Goal: Information Seeking & Learning: Learn about a topic

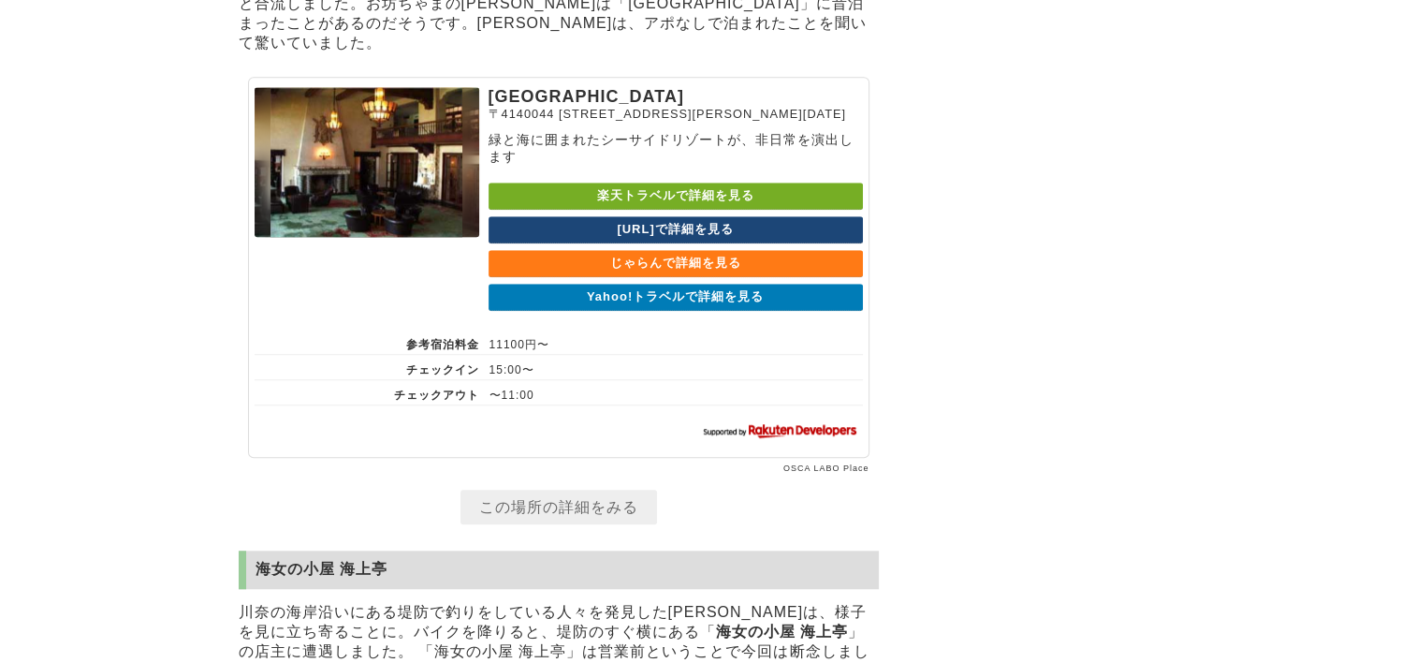
scroll to position [15692, 0]
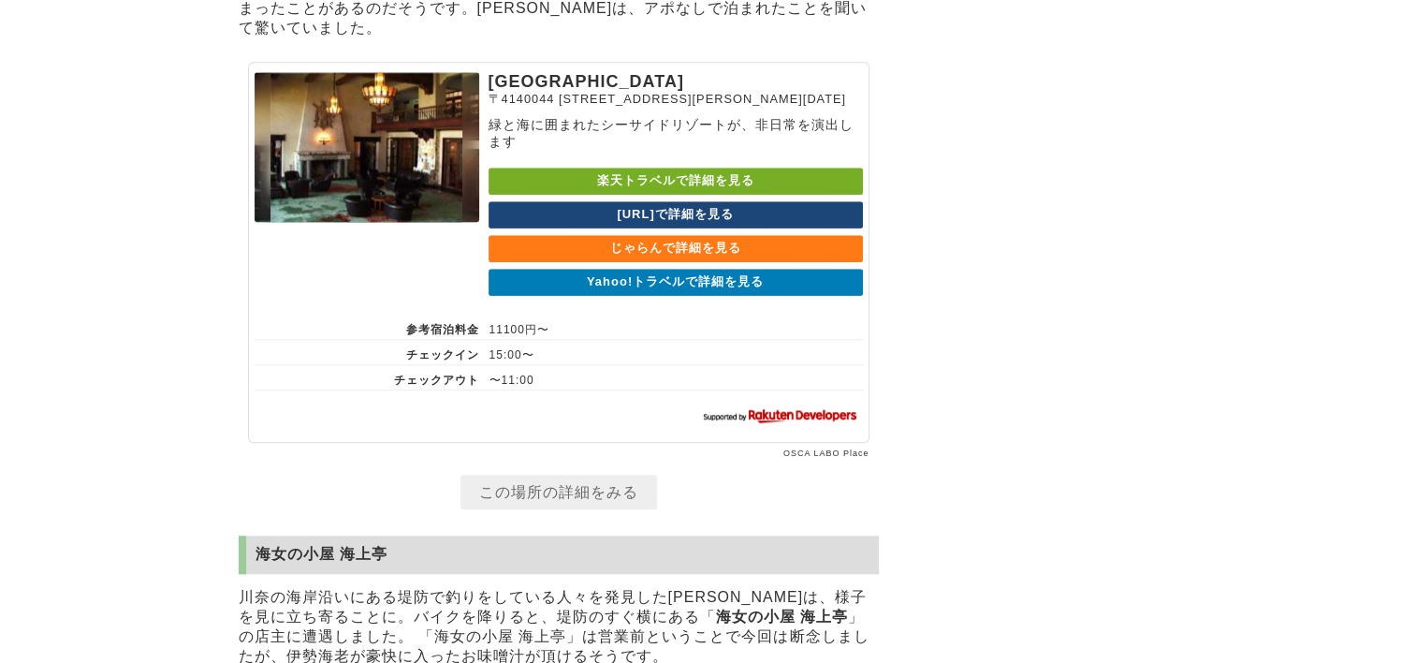
click at [638, 296] on link "Yahoo!トラベルで詳細を見る" at bounding box center [676, 282] width 374 height 27
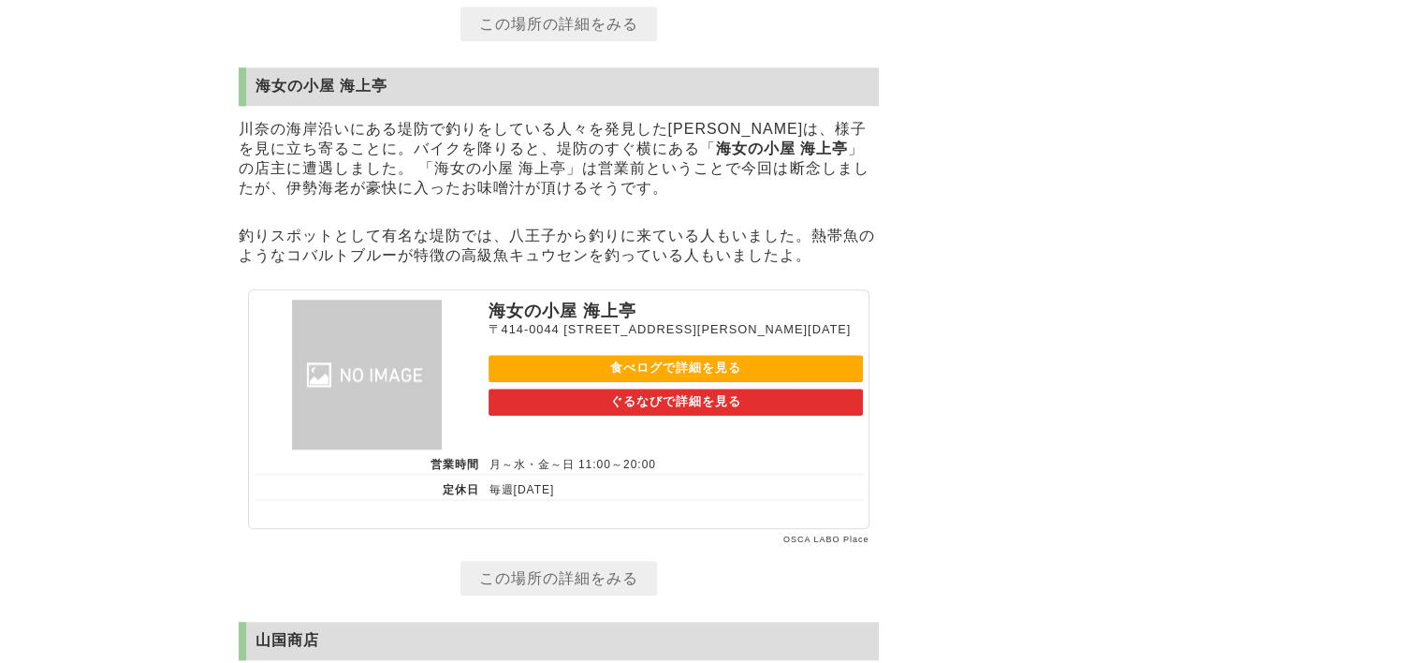
scroll to position [16253, 0]
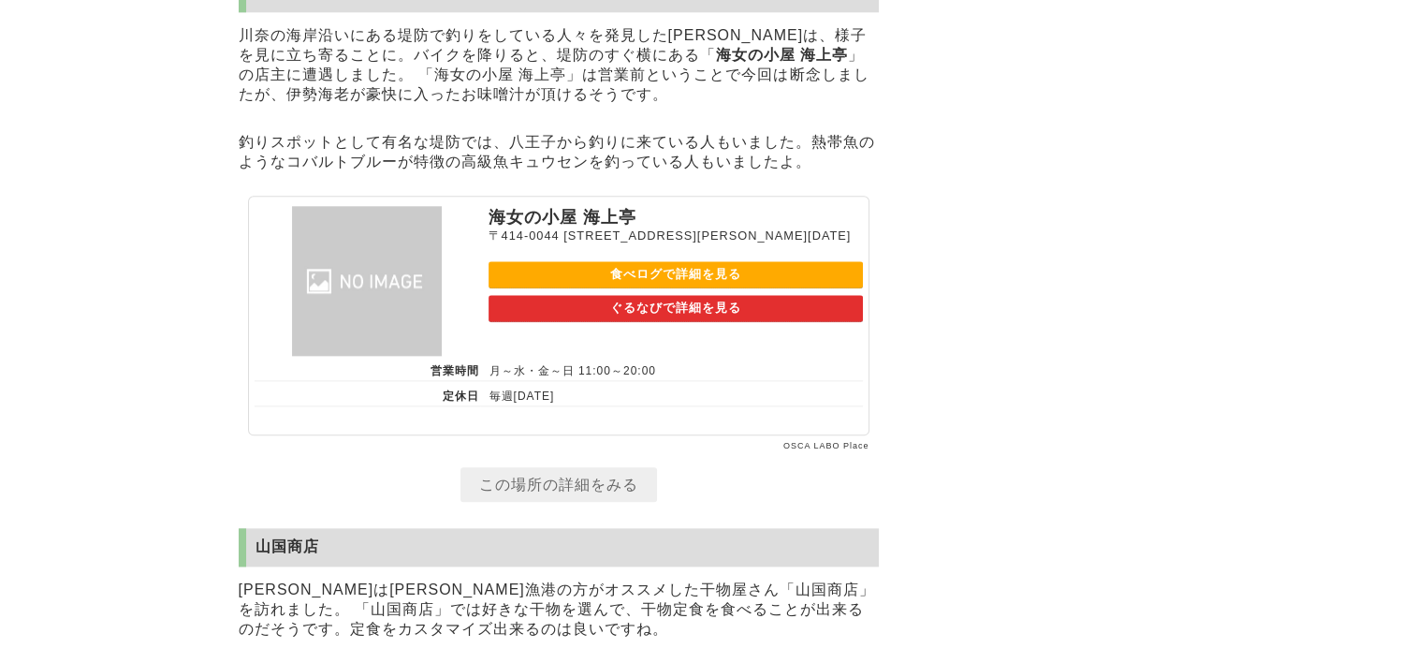
click at [633, 288] on link "食べログで詳細を見る" at bounding box center [676, 274] width 374 height 27
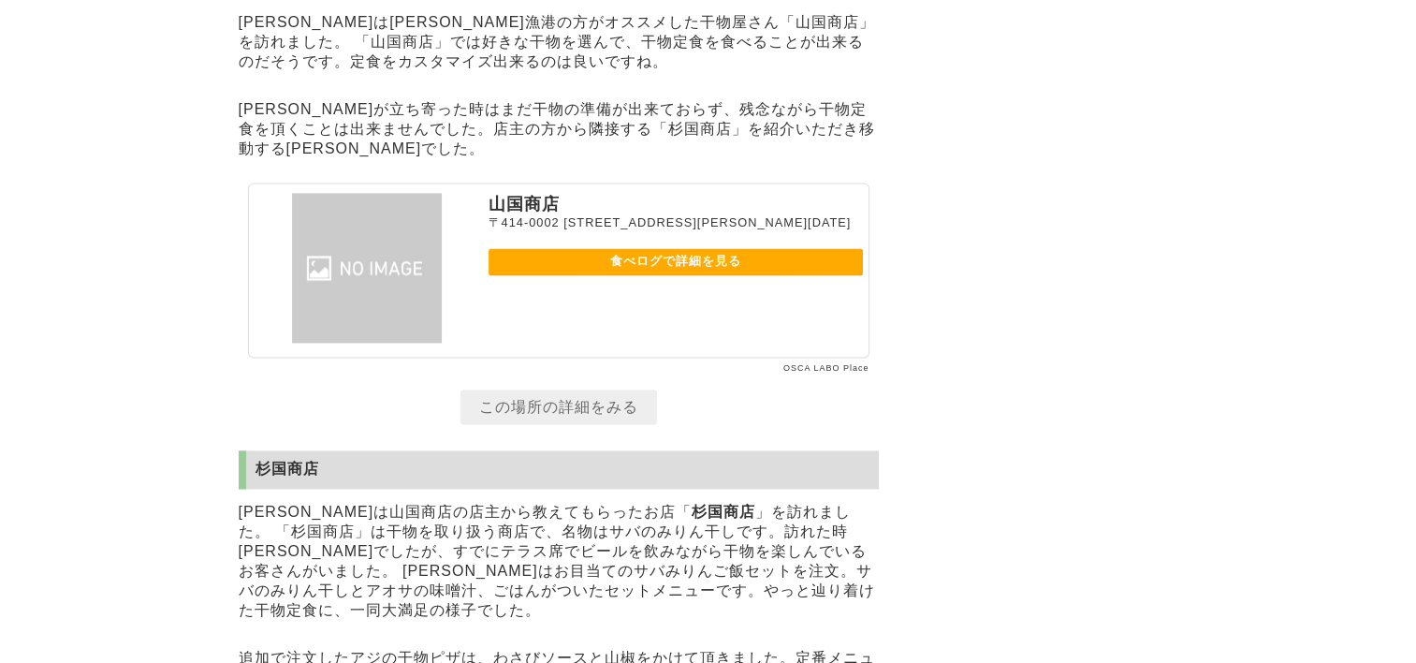
scroll to position [16908, 0]
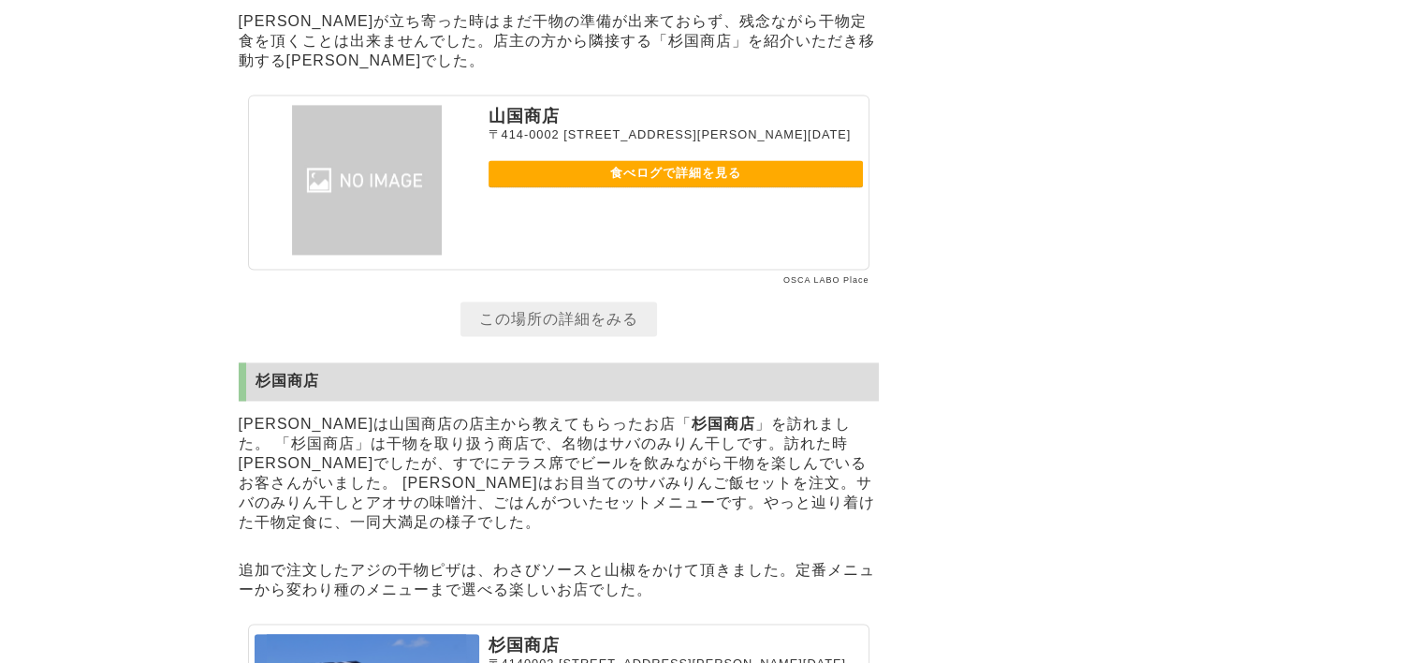
click at [644, 187] on link "食べログで詳細を見る" at bounding box center [676, 173] width 374 height 27
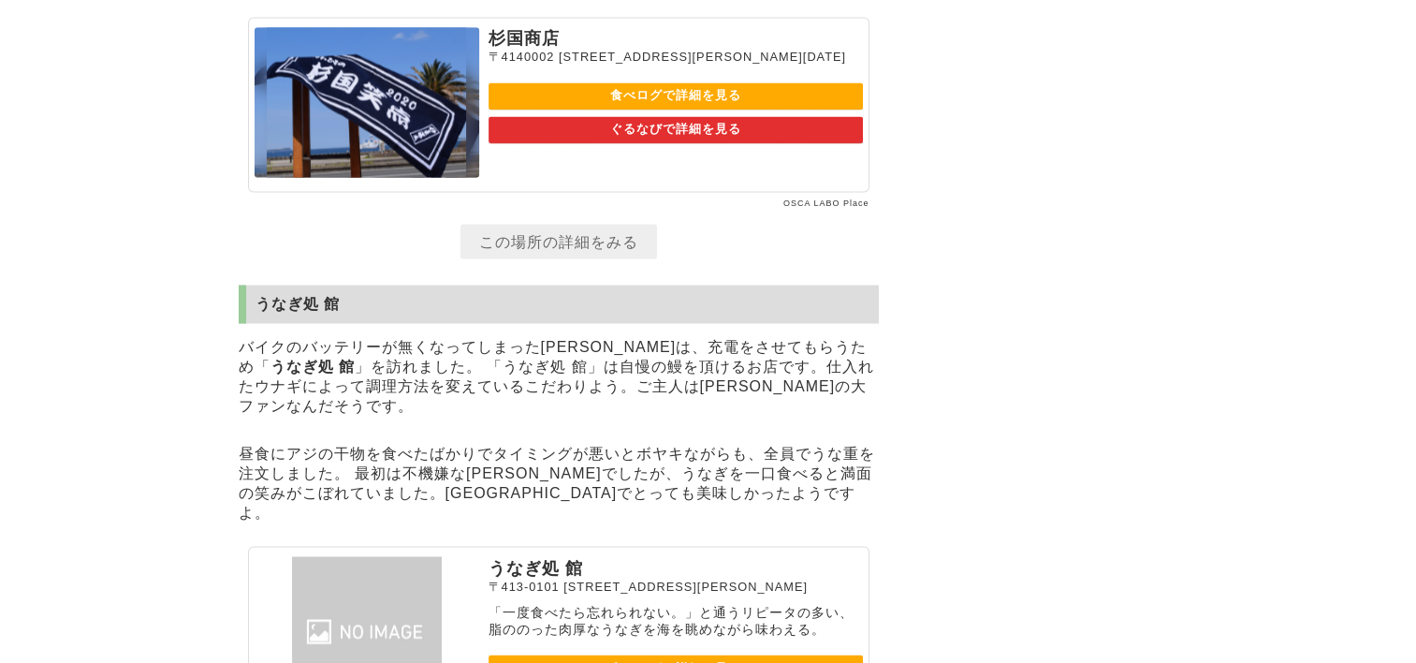
scroll to position [17564, 0]
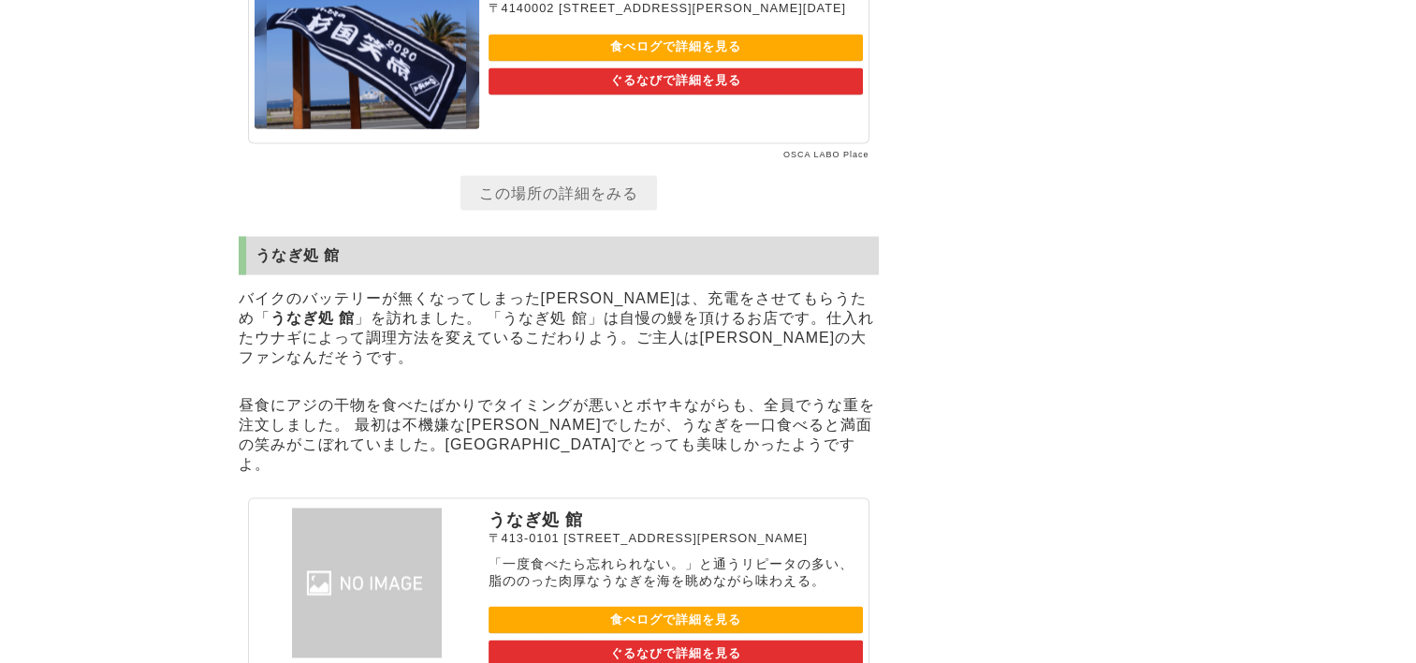
click at [671, 61] on link "食べログで詳細を見る" at bounding box center [676, 47] width 374 height 27
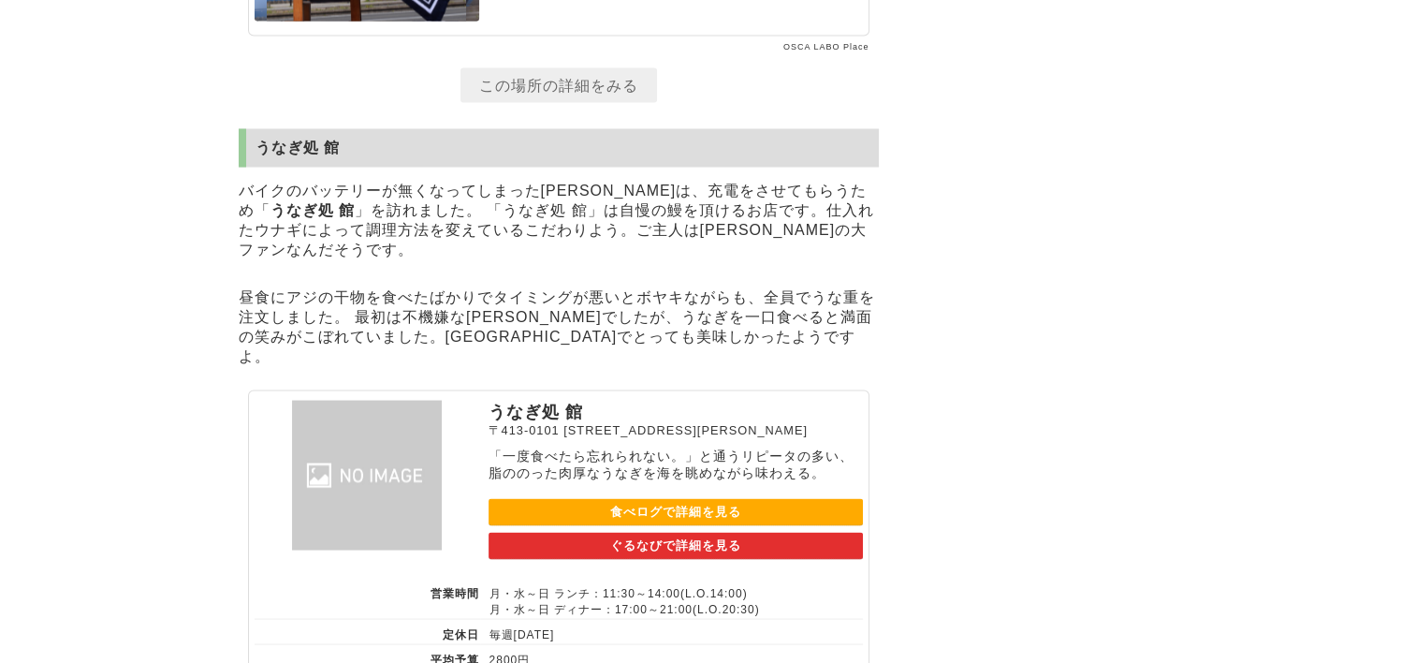
scroll to position [17938, 0]
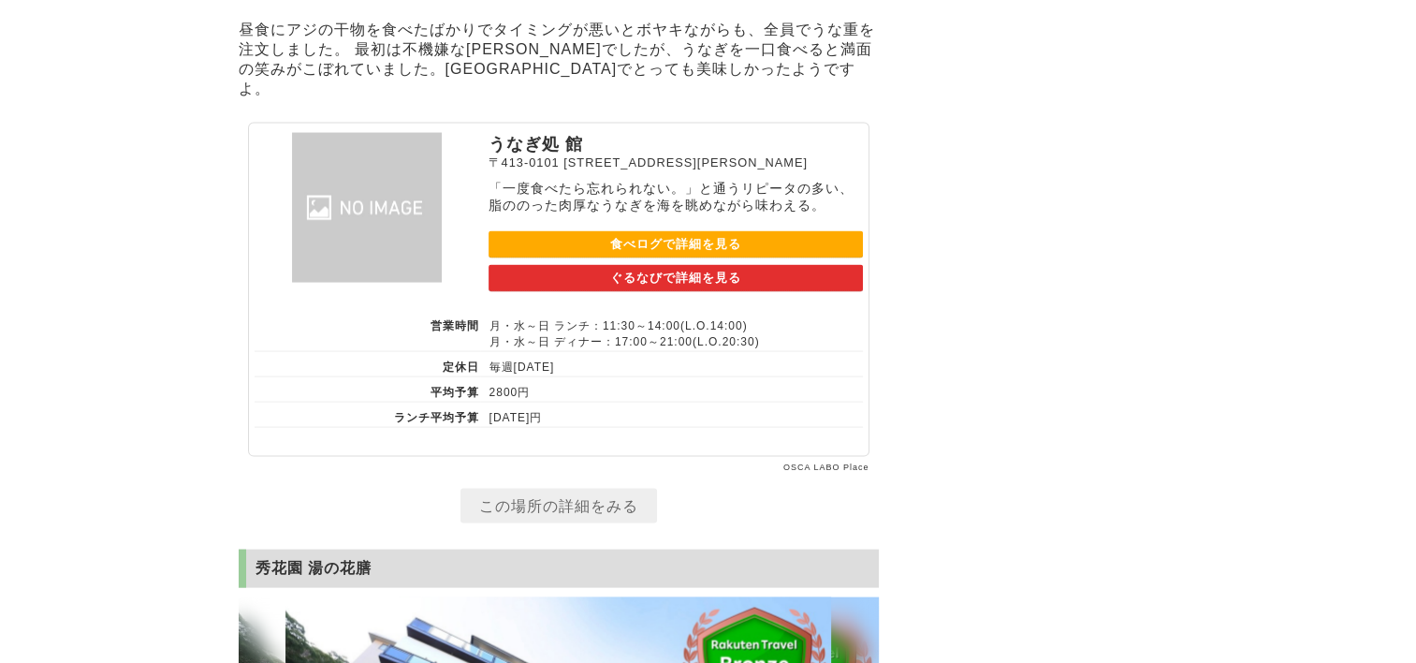
click at [628, 258] on link "食べログで詳細を見る" at bounding box center [676, 244] width 374 height 27
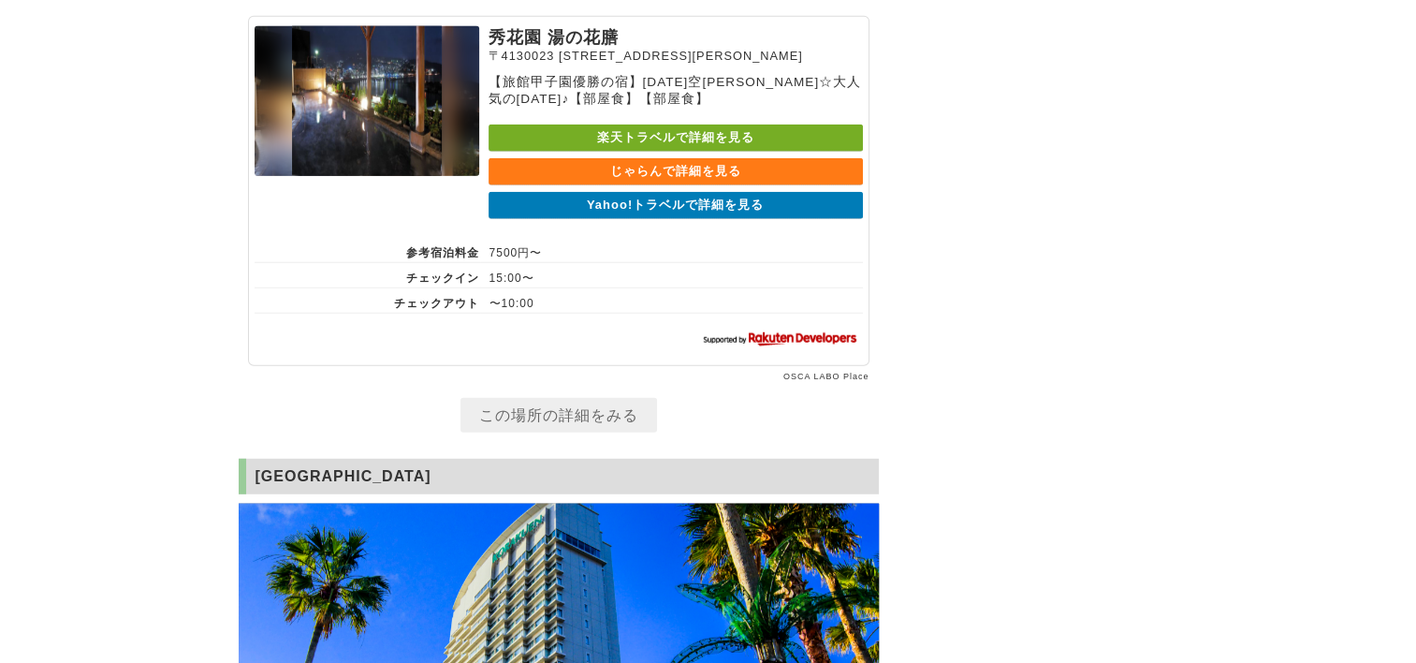
scroll to position [19061, 0]
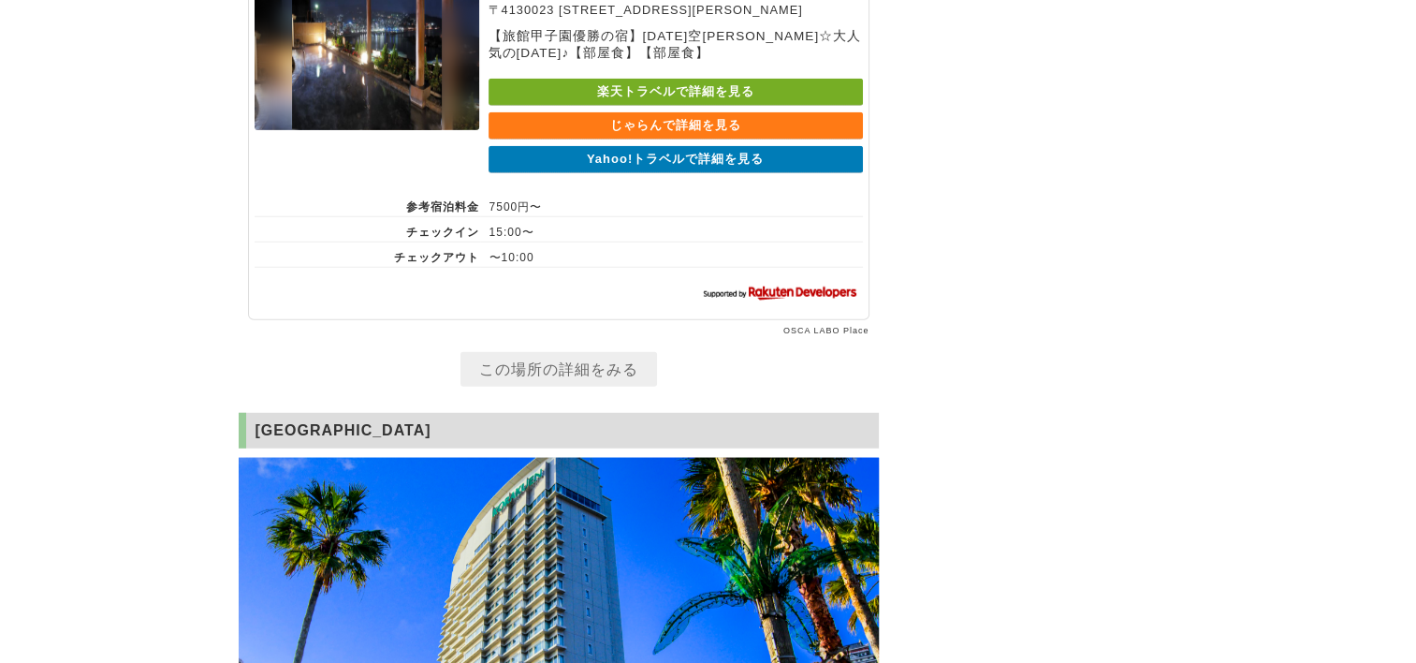
click at [624, 173] on link "Yahoo!トラベルで詳細を見る" at bounding box center [676, 159] width 374 height 27
drag, startPoint x: 497, startPoint y: 339, endPoint x: 685, endPoint y: 335, distance: 188.2
drag, startPoint x: 490, startPoint y: 337, endPoint x: 661, endPoint y: 334, distance: 171.3
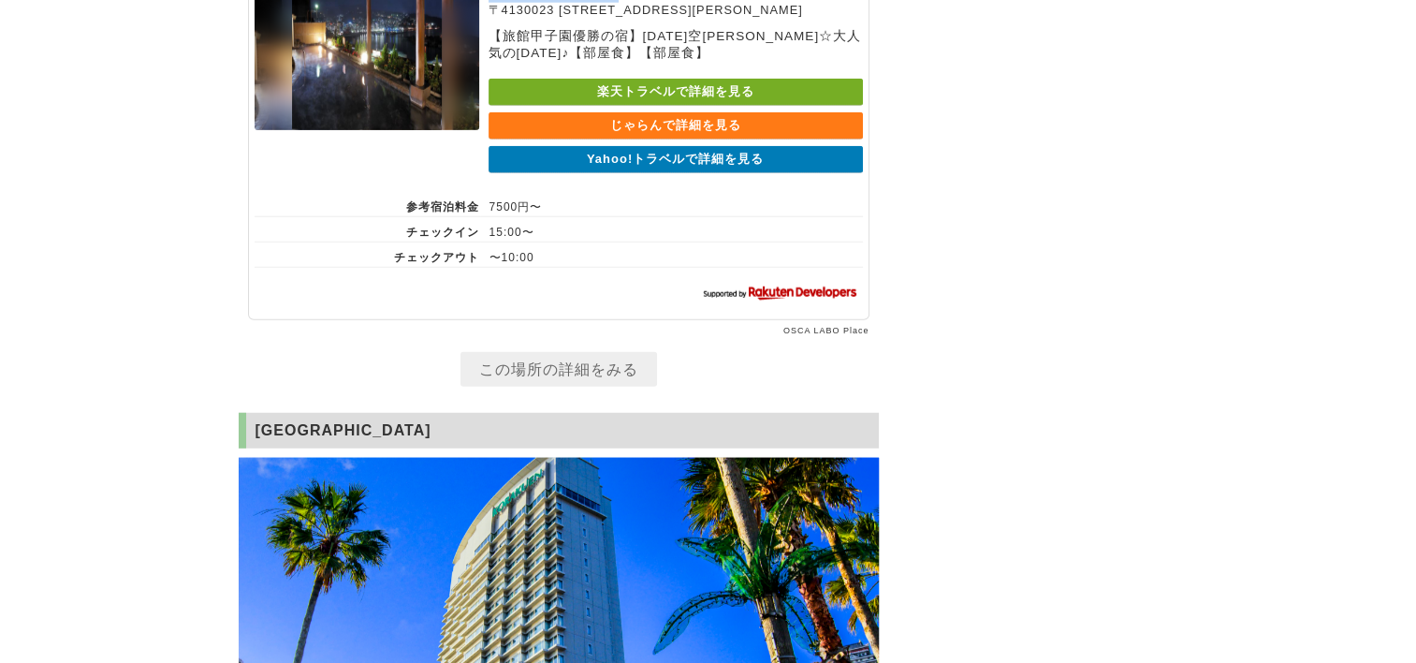
drag, startPoint x: 661, startPoint y: 334, endPoint x: 584, endPoint y: 334, distance: 76.8
copy p "秀花園 湯の花膳"
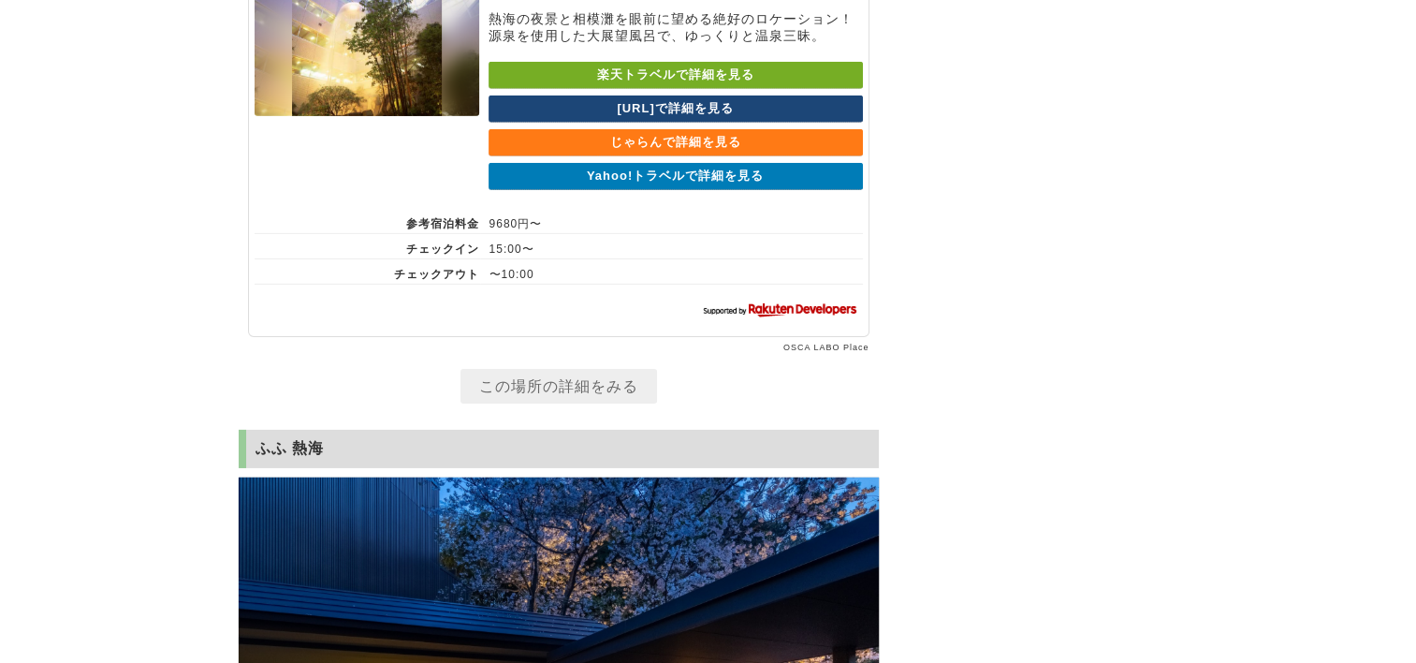
scroll to position [20185, 0]
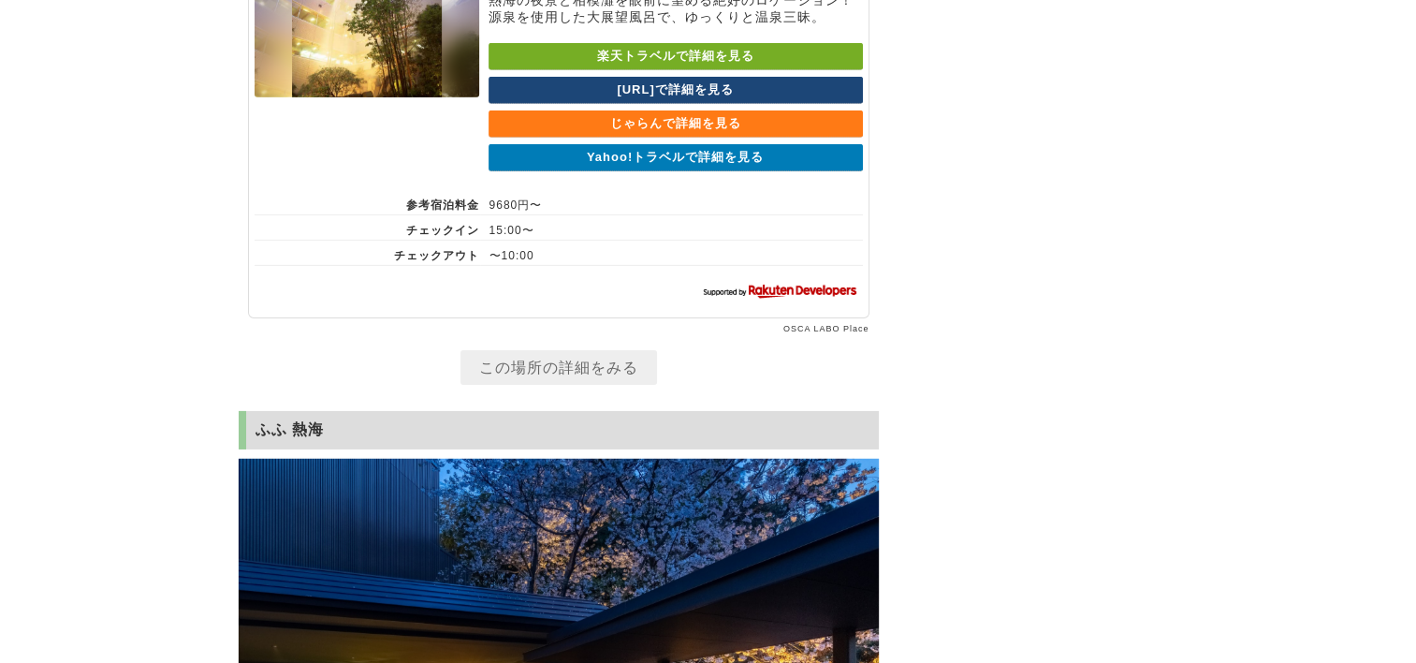
click at [639, 171] on link "Yahoo!トラベルで詳細を見る" at bounding box center [676, 157] width 374 height 27
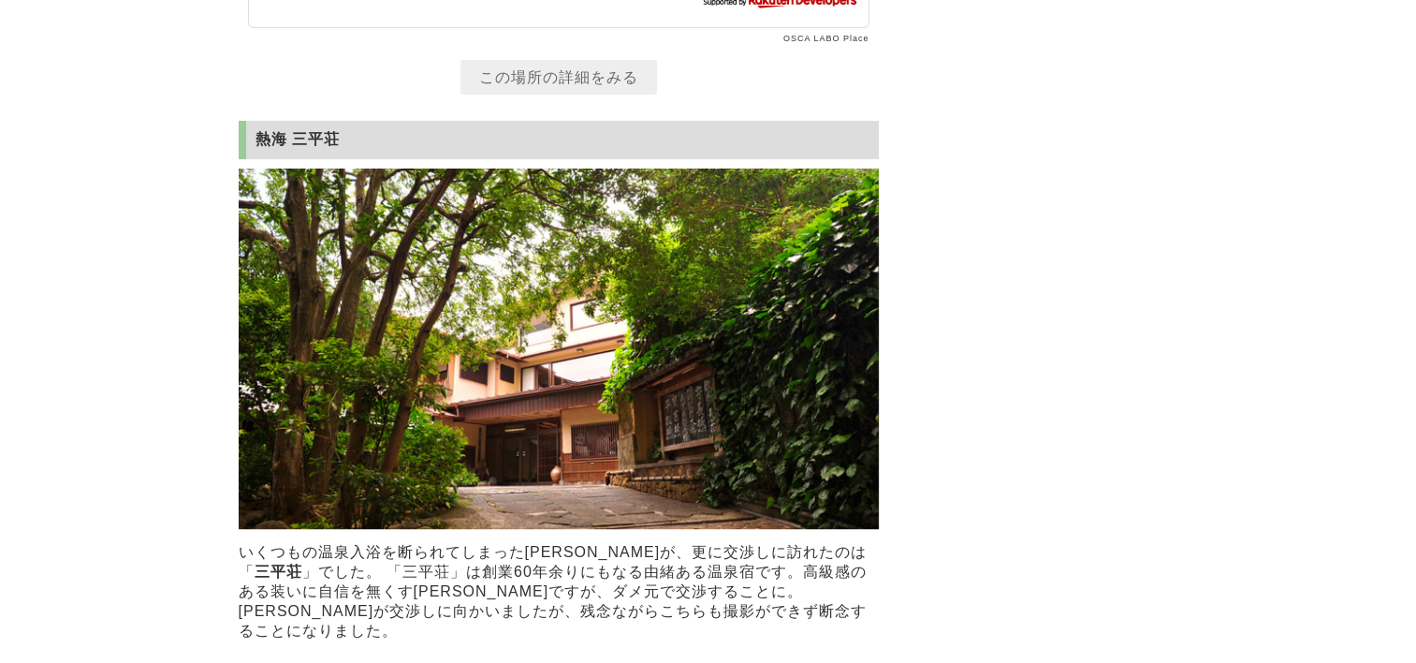
scroll to position [21495, 0]
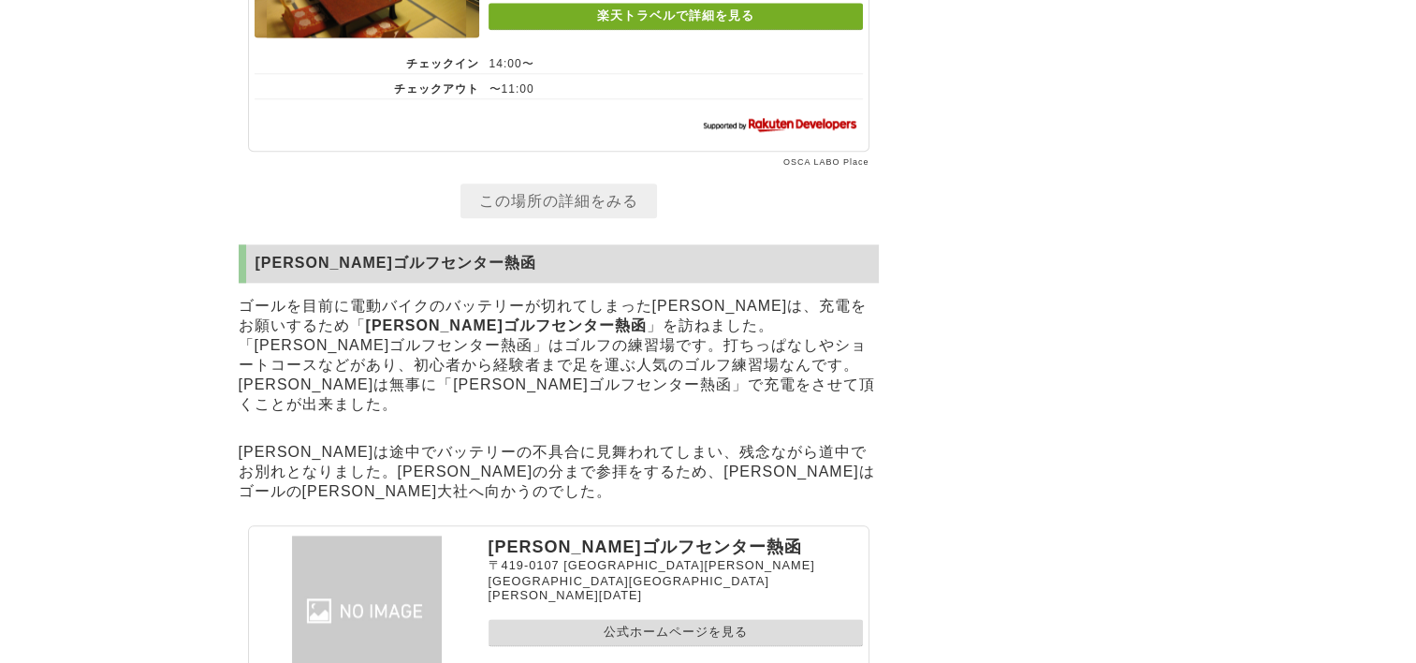
scroll to position [23367, 0]
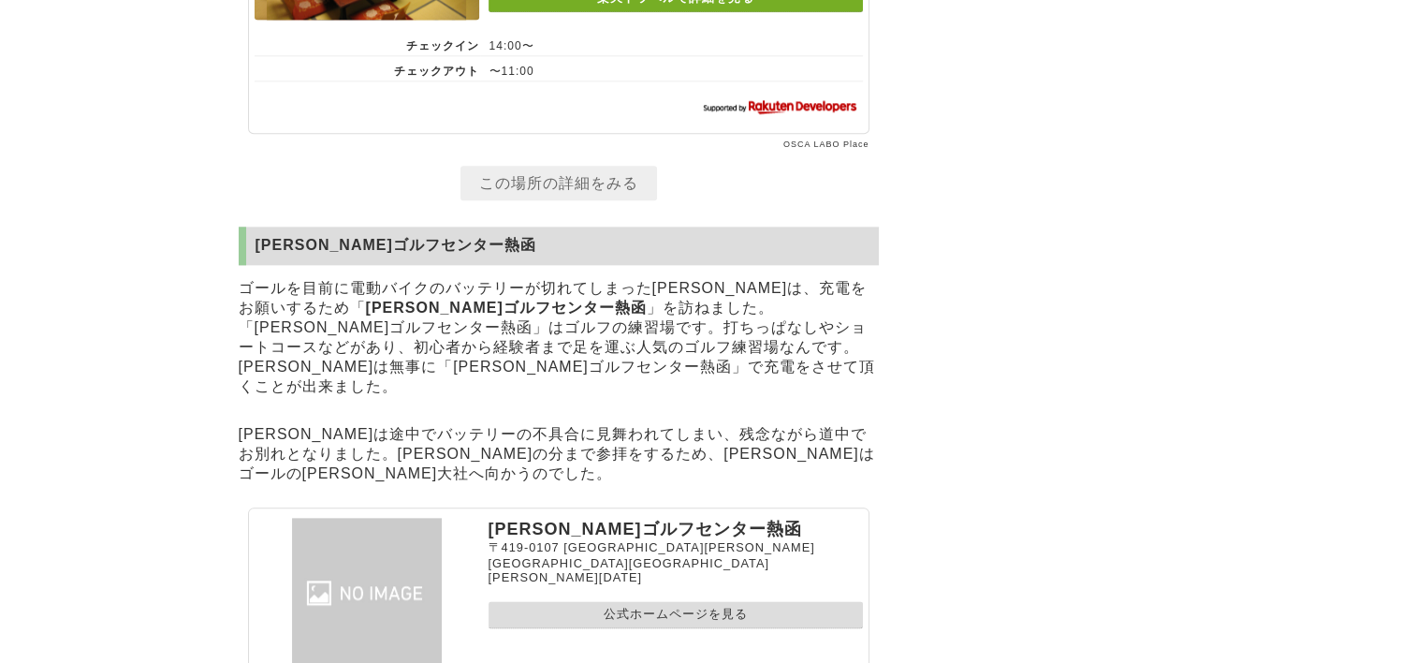
drag, startPoint x: 492, startPoint y: 298, endPoint x: 589, endPoint y: 298, distance: 96.4
drag, startPoint x: 589, startPoint y: 298, endPoint x: 562, endPoint y: 302, distance: 27.5
copy p "福島屋旅館"
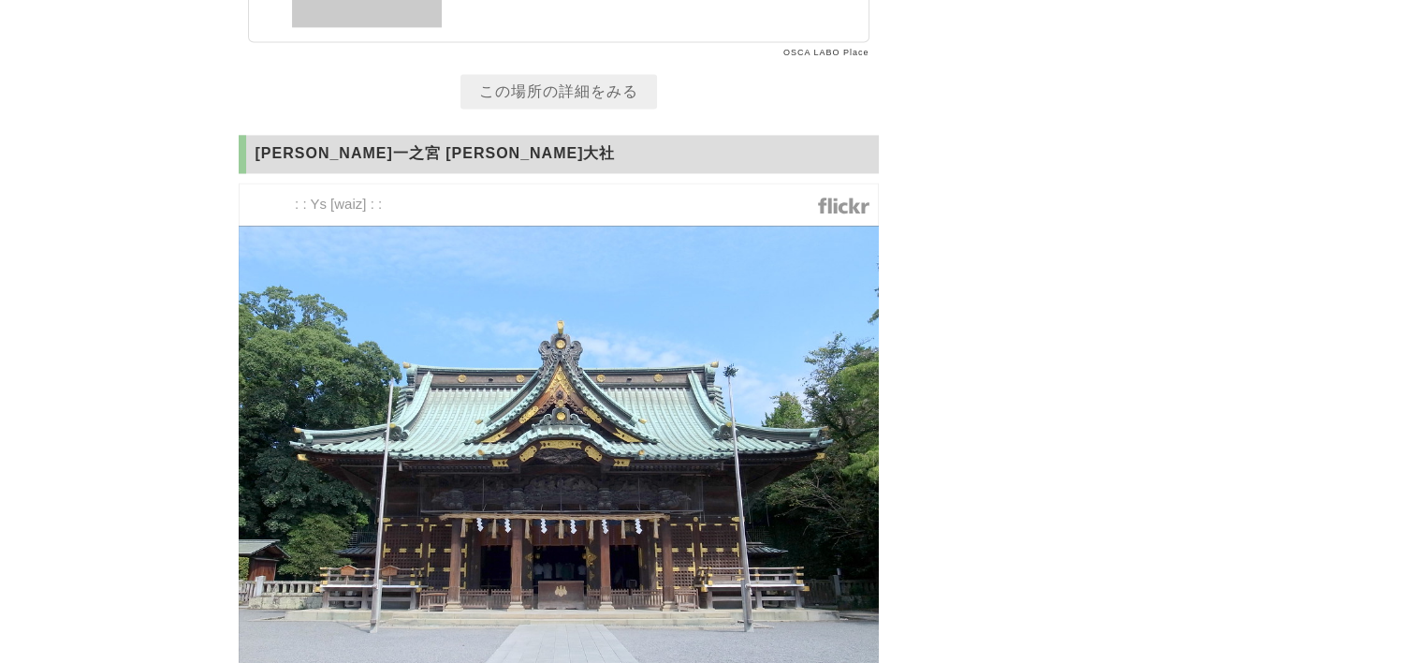
scroll to position [24022, 0]
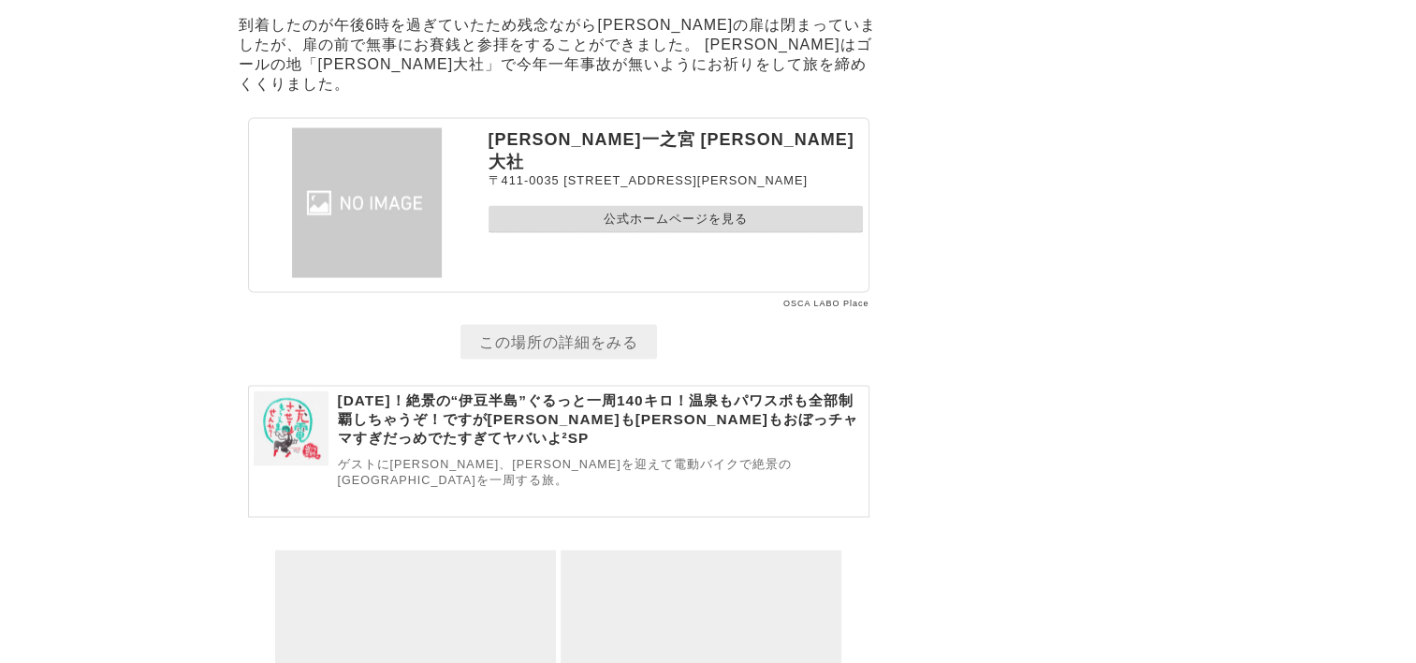
scroll to position [24865, 0]
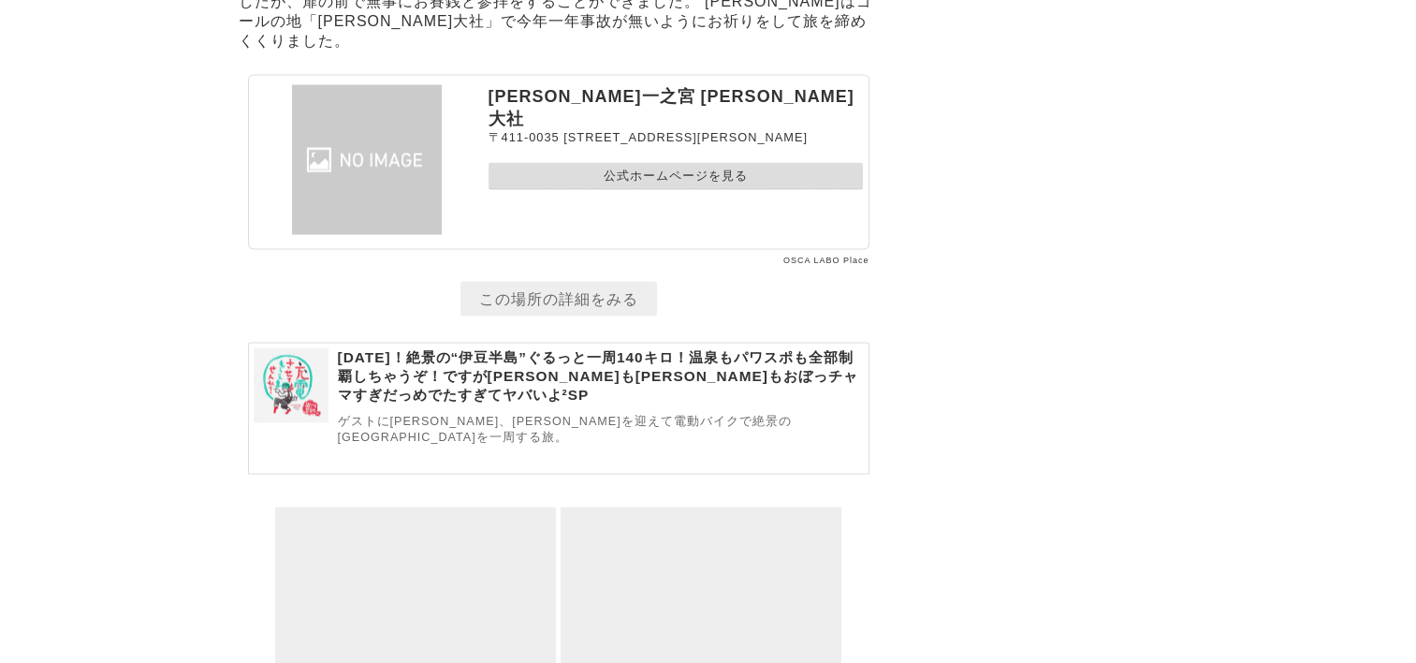
click at [685, 190] on link "公式ホームページを見る" at bounding box center [676, 176] width 374 height 27
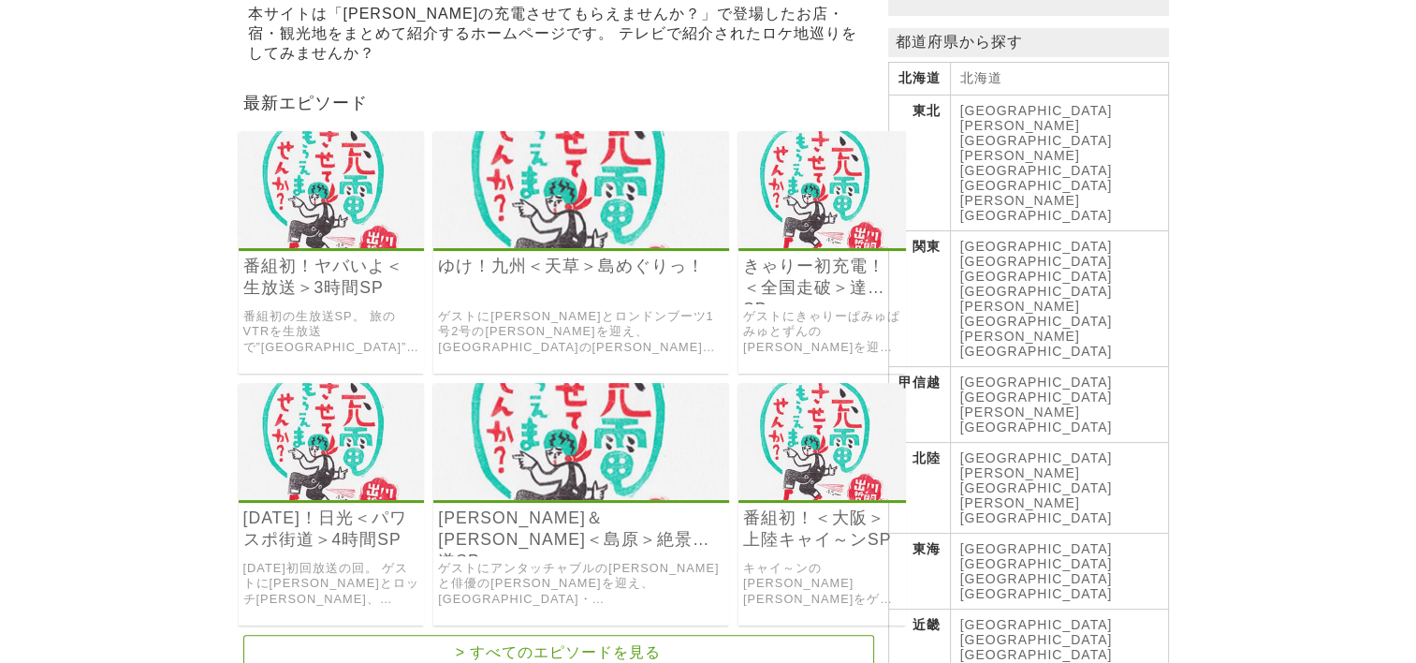
scroll to position [374, 0]
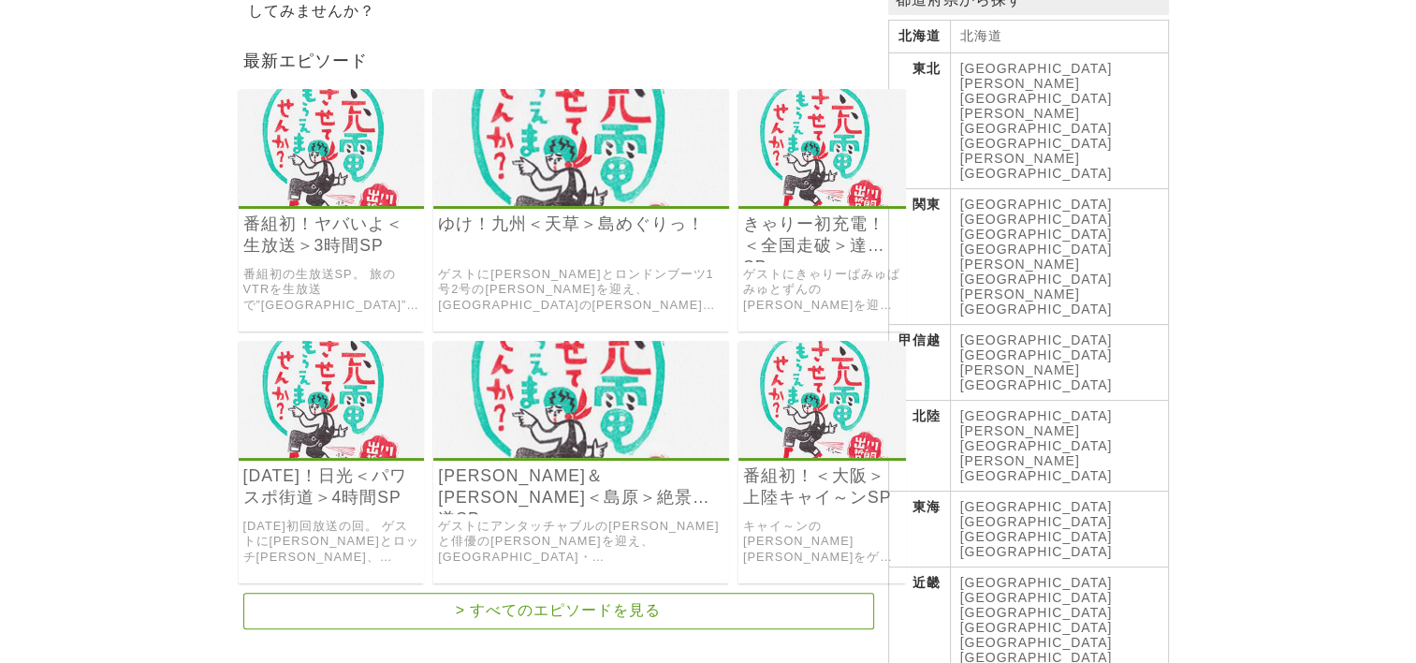
click at [1028, 514] on link "[GEOGRAPHIC_DATA]" at bounding box center [1036, 521] width 153 height 15
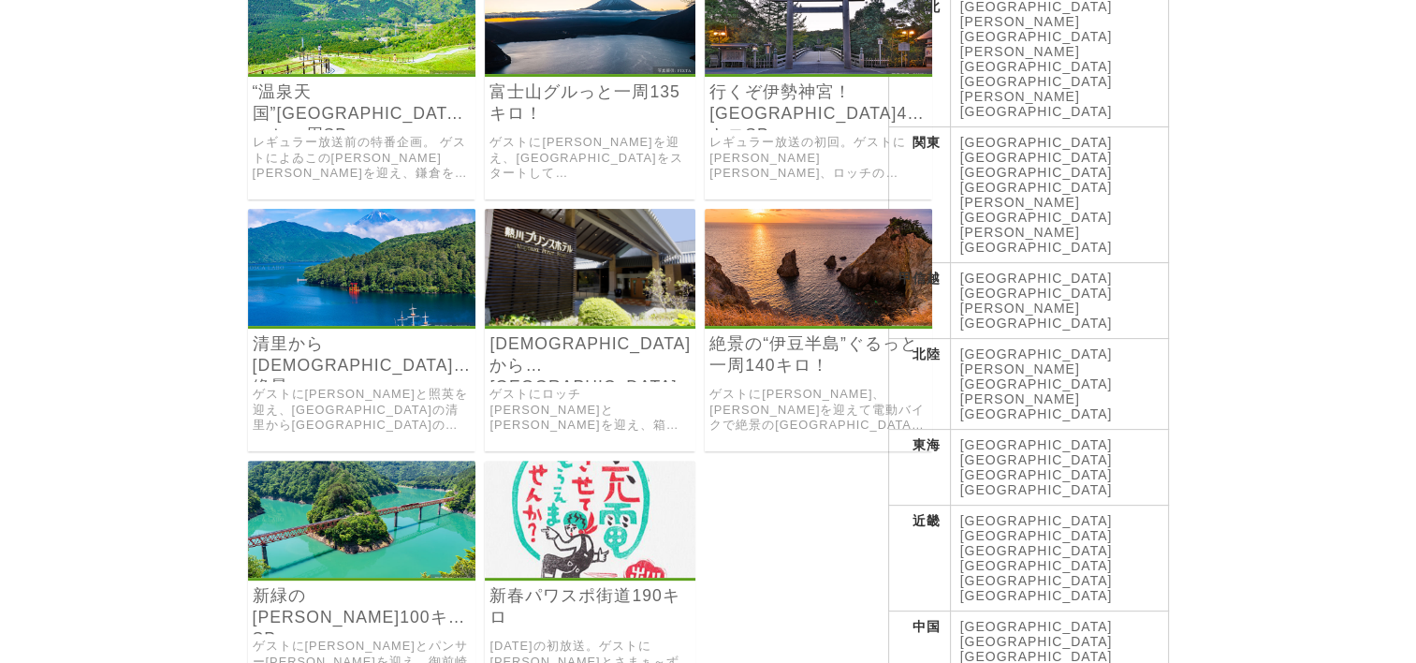
scroll to position [468, 0]
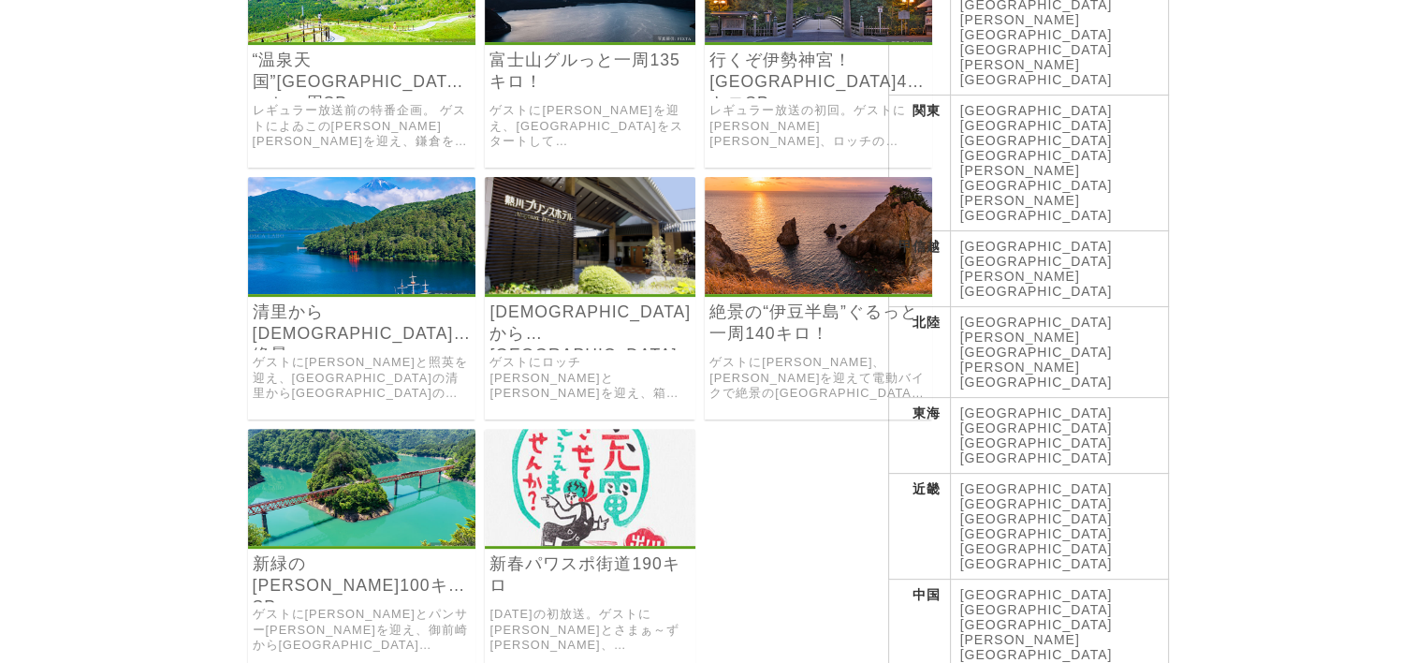
click at [395, 464] on img at bounding box center [362, 487] width 228 height 117
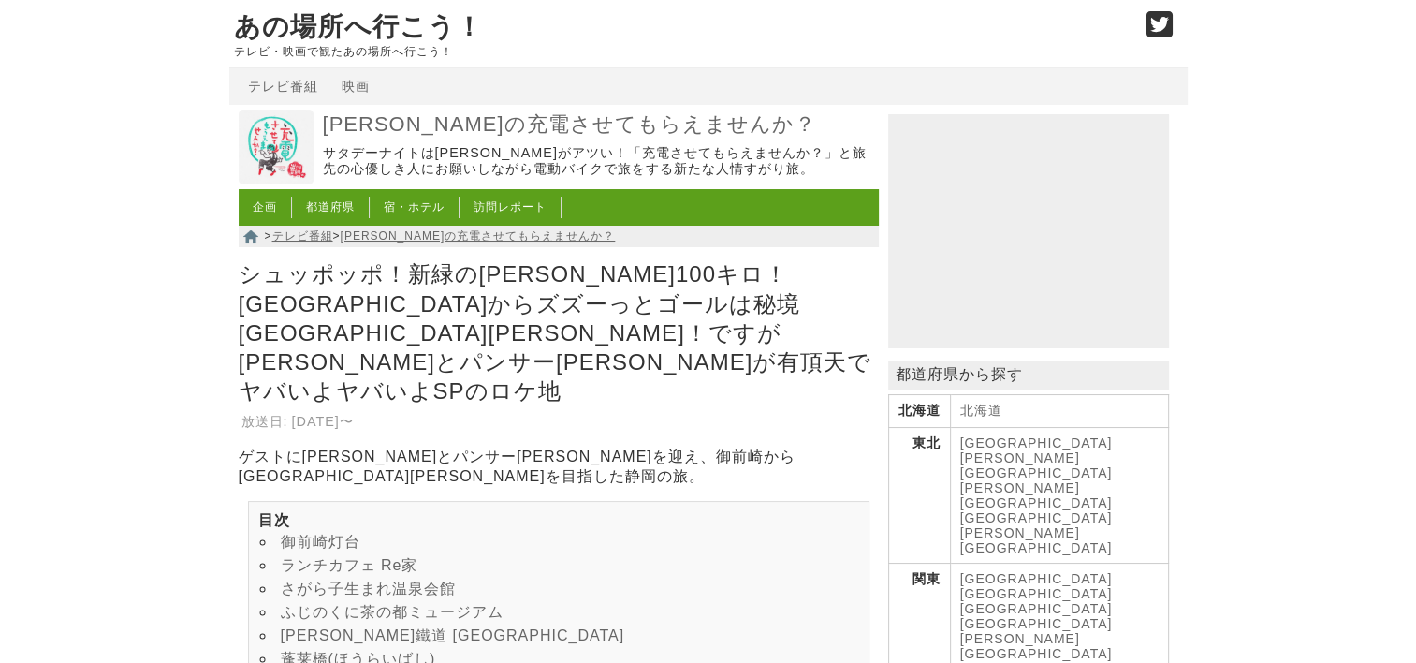
click at [319, 534] on link "御前崎灯台" at bounding box center [321, 542] width 80 height 16
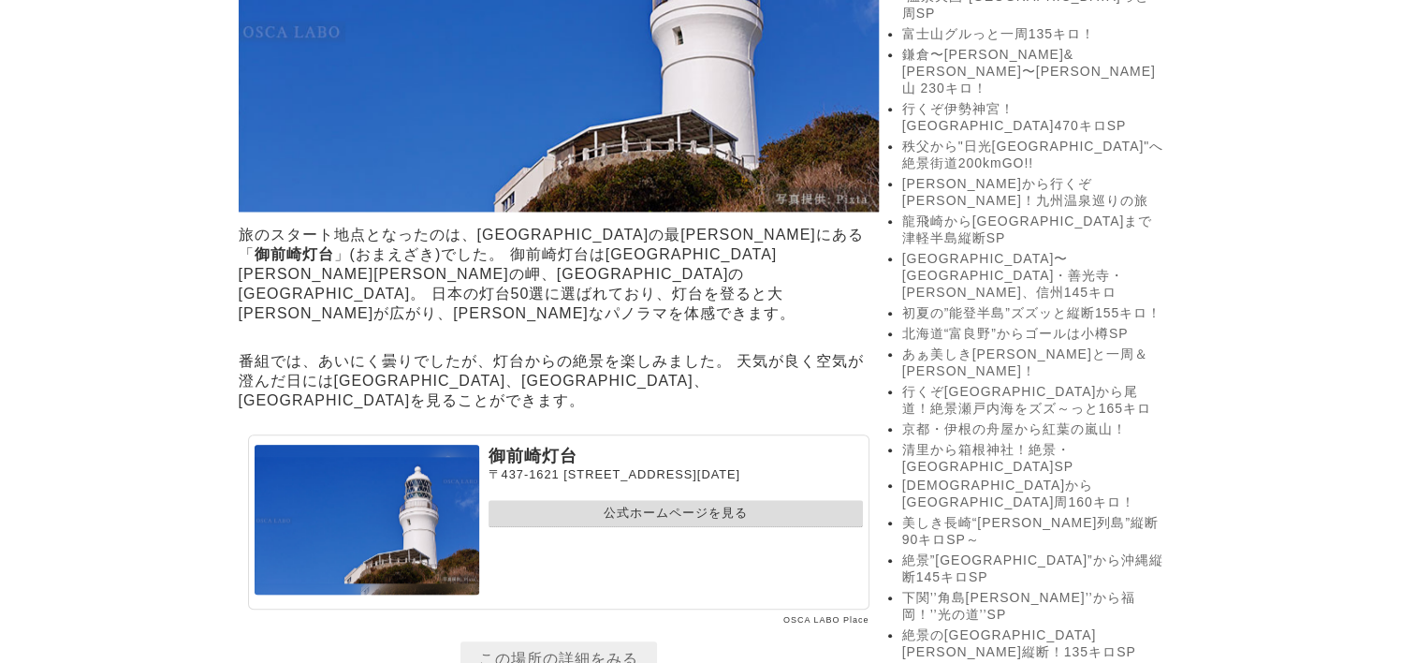
scroll to position [1524, 0]
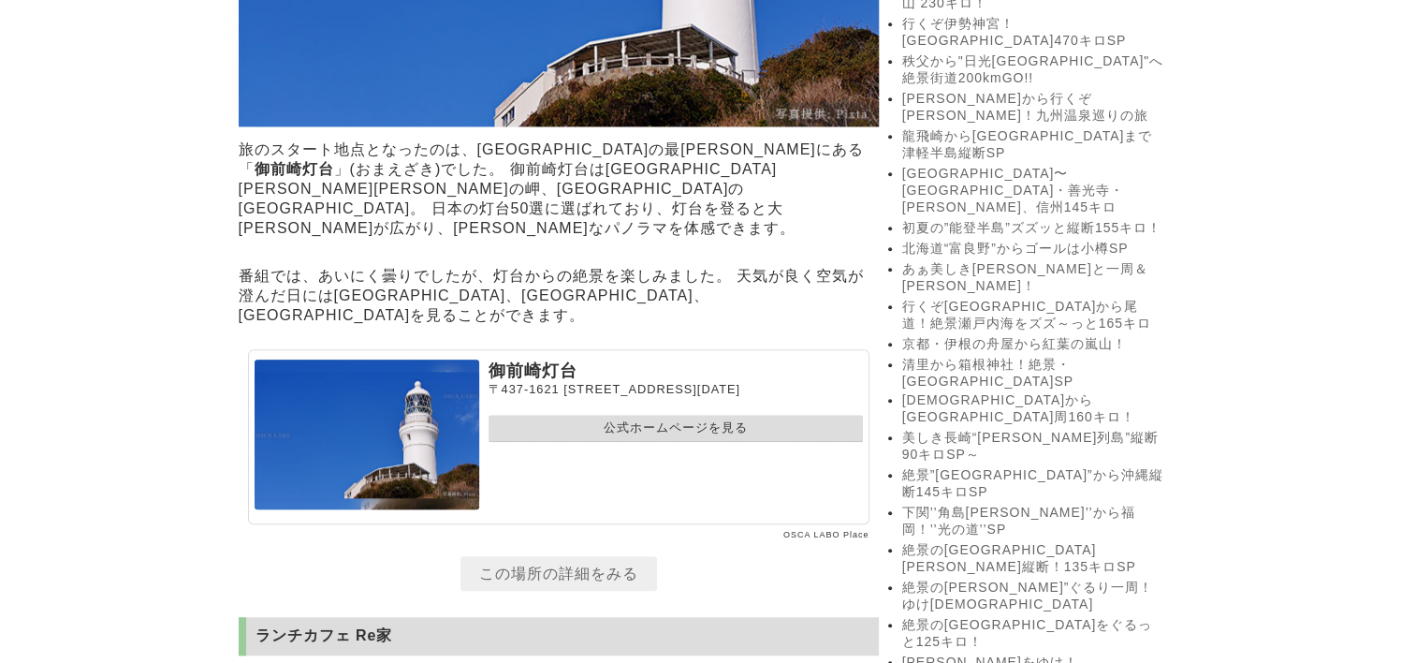
click at [651, 415] on link "公式ホームページを見る" at bounding box center [676, 428] width 374 height 27
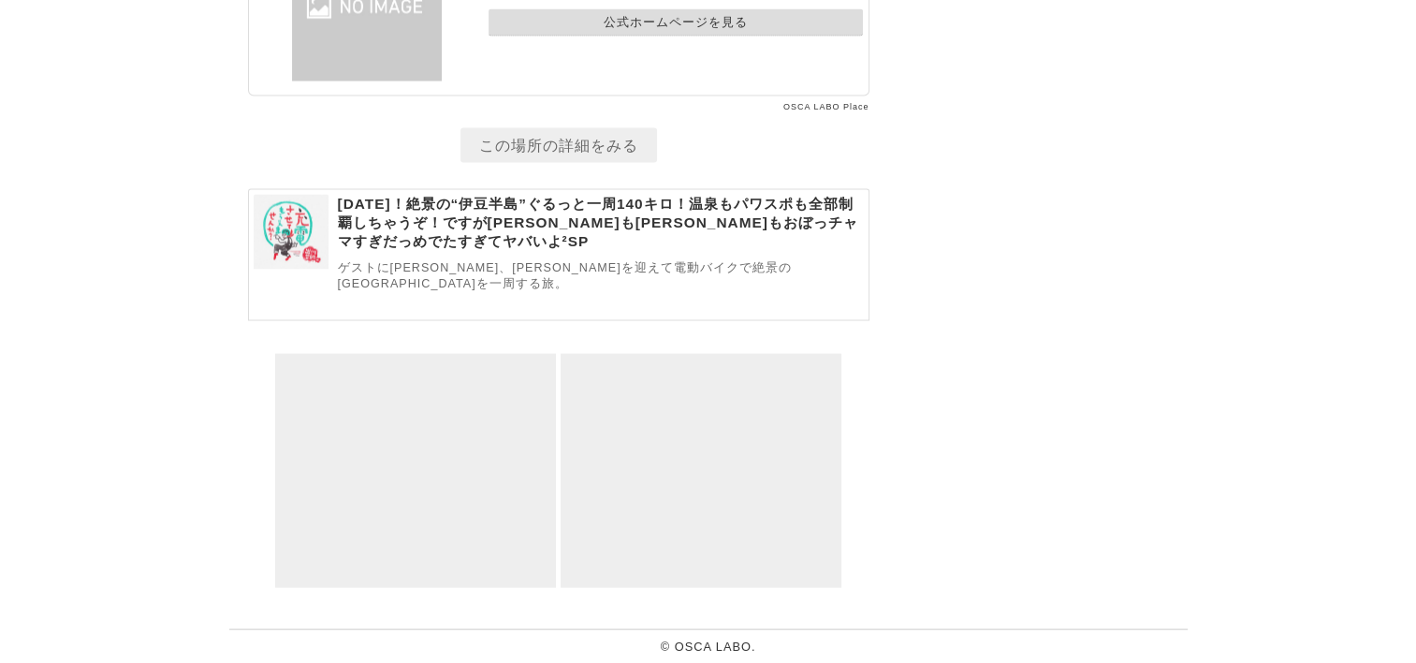
scroll to position [24865, 0]
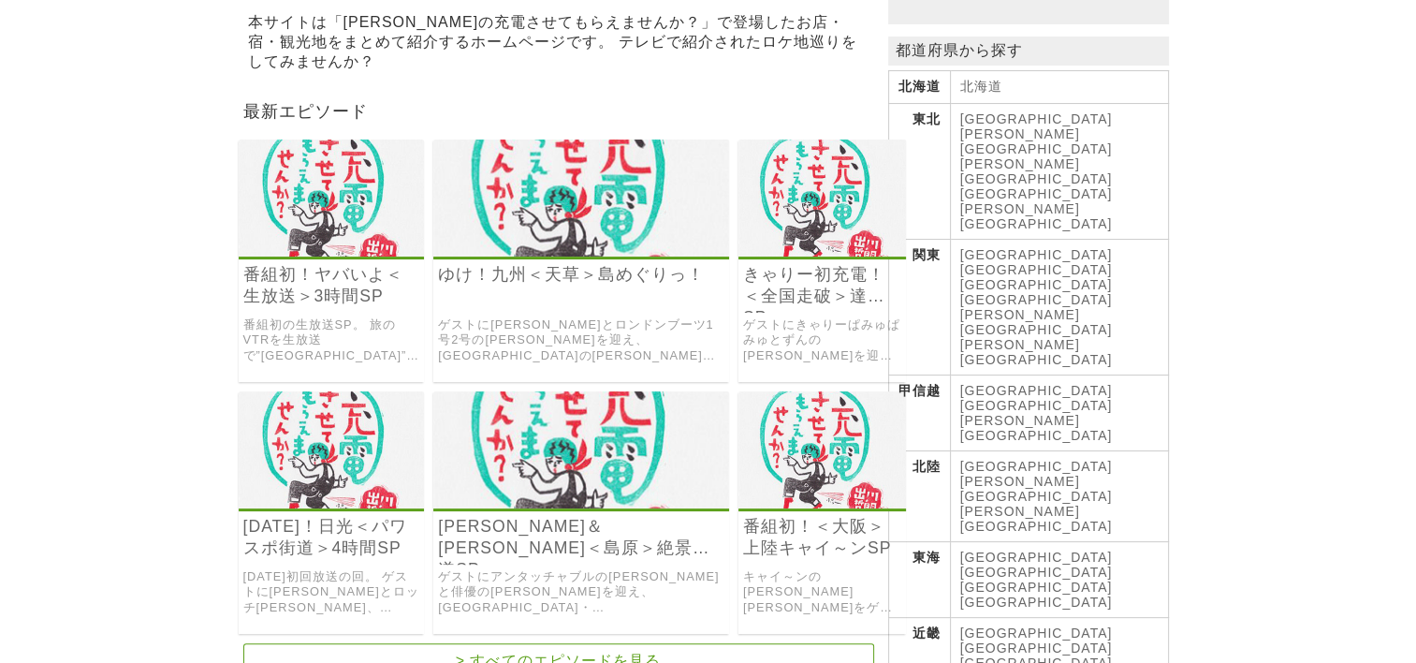
scroll to position [374, 0]
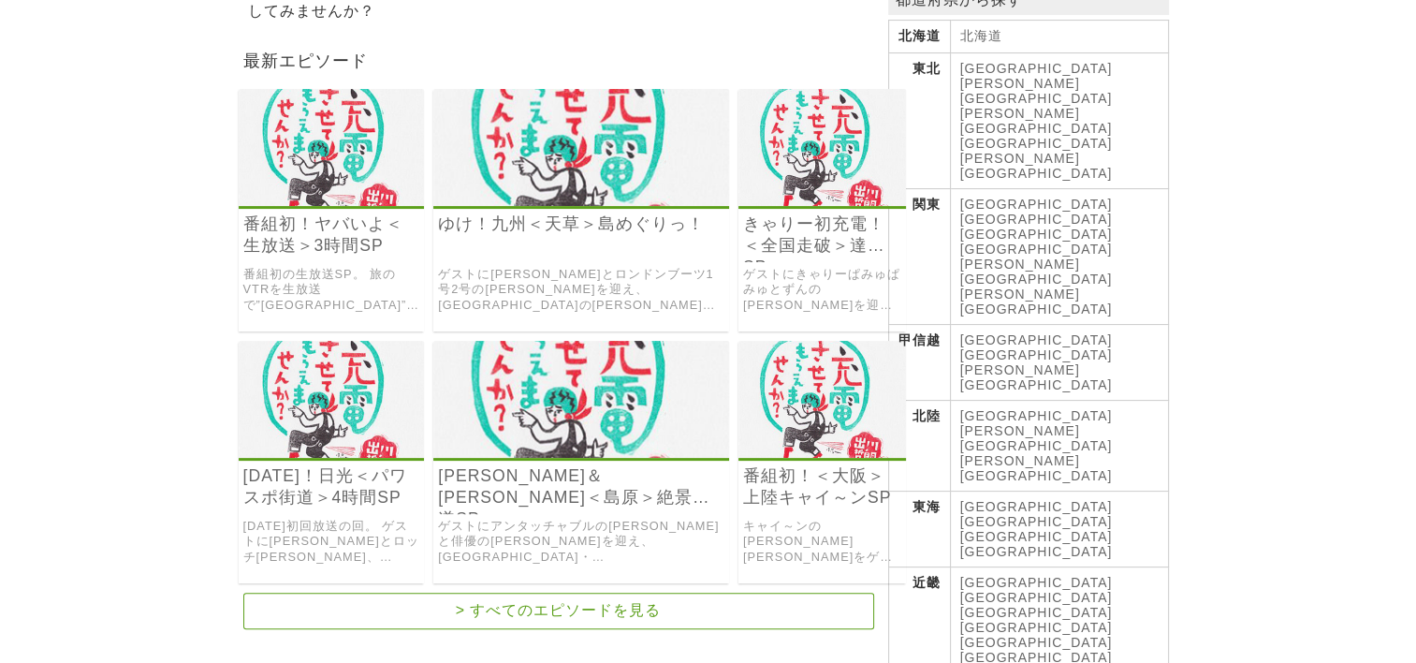
click at [1022, 514] on link "[GEOGRAPHIC_DATA]" at bounding box center [1036, 521] width 153 height 15
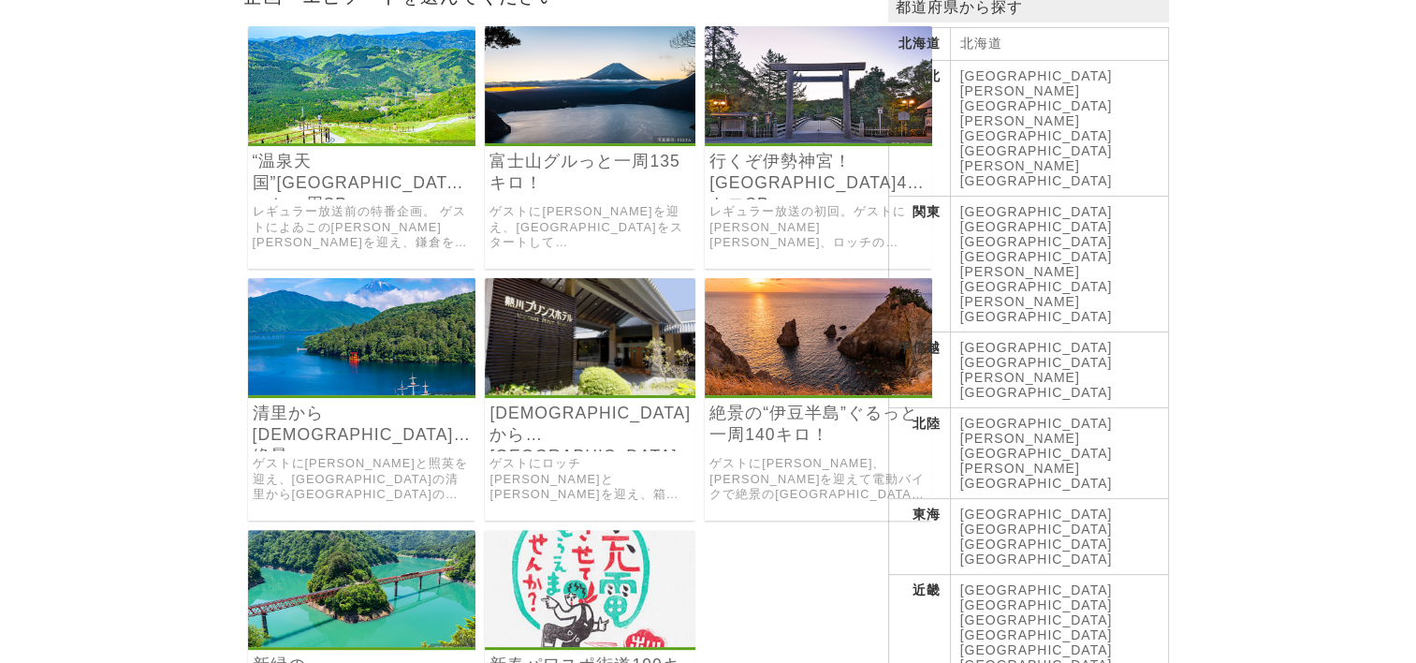
scroll to position [374, 0]
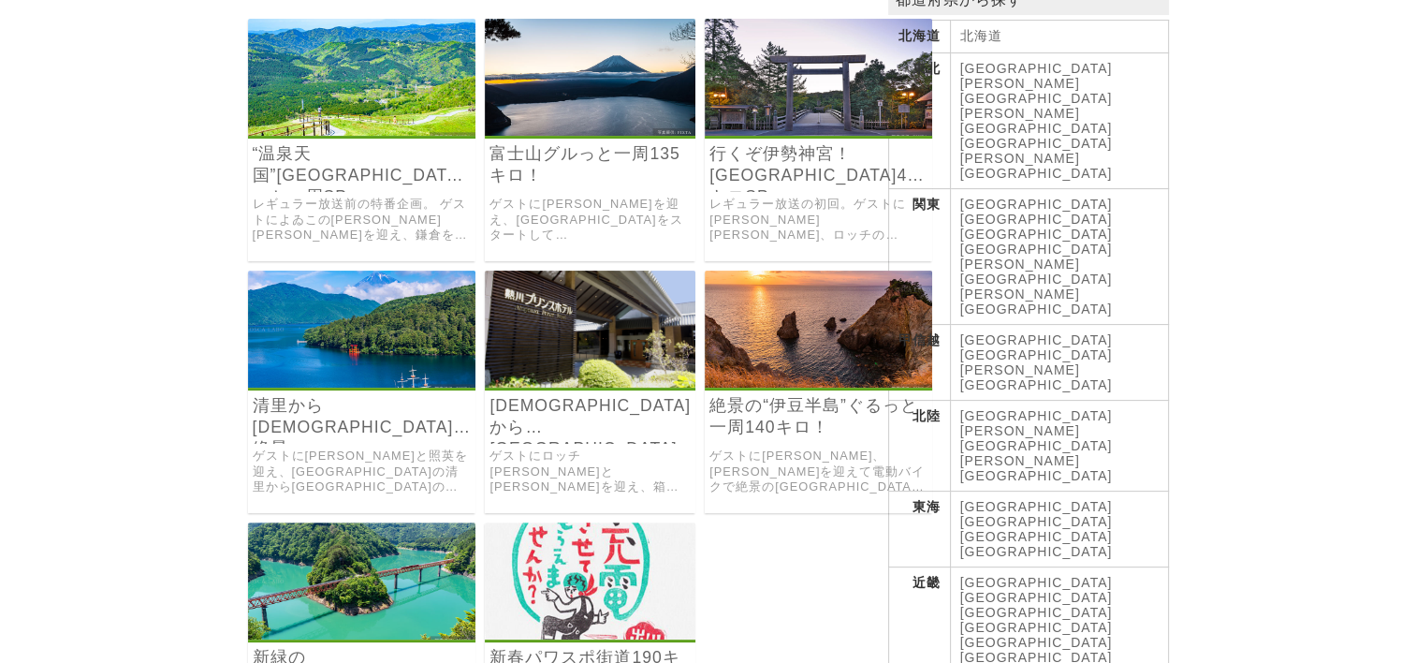
drag, startPoint x: 395, startPoint y: 545, endPoint x: 407, endPoint y: 532, distance: 17.9
click at [397, 545] on img at bounding box center [362, 580] width 228 height 117
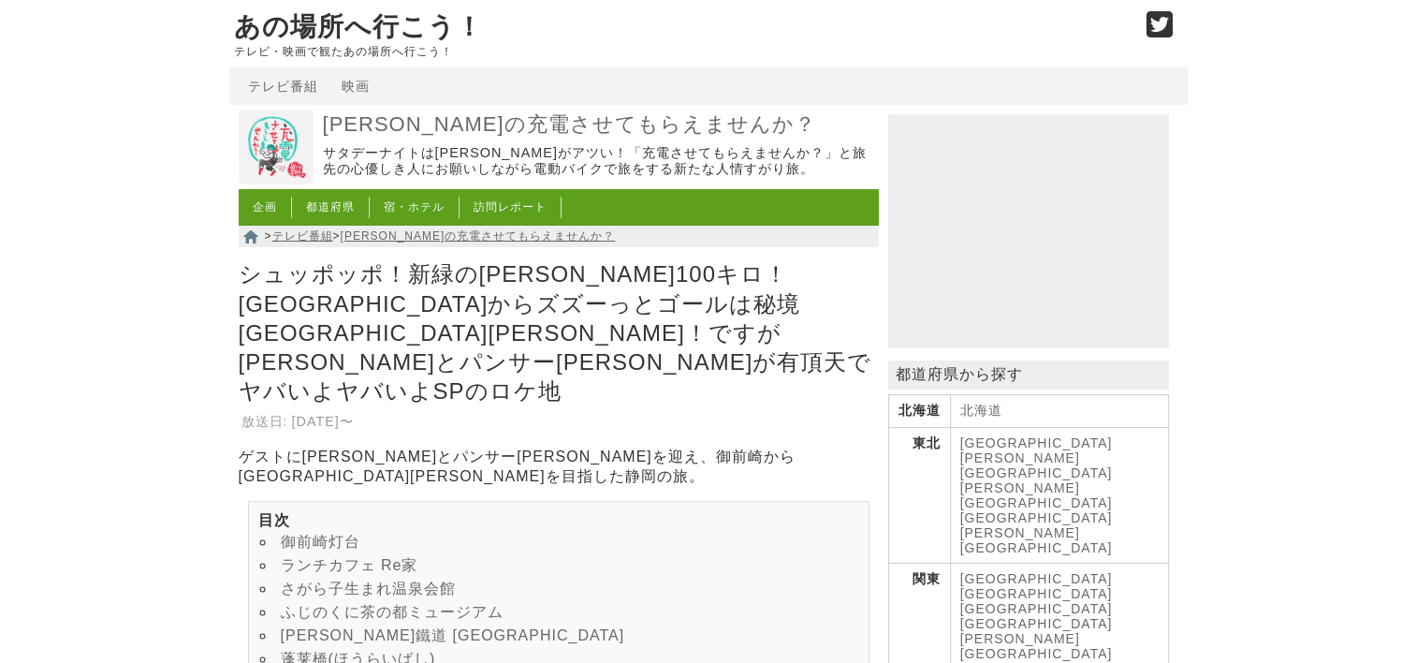
click at [371, 557] on link "ランチカフェ Re家" at bounding box center [350, 565] width 138 height 16
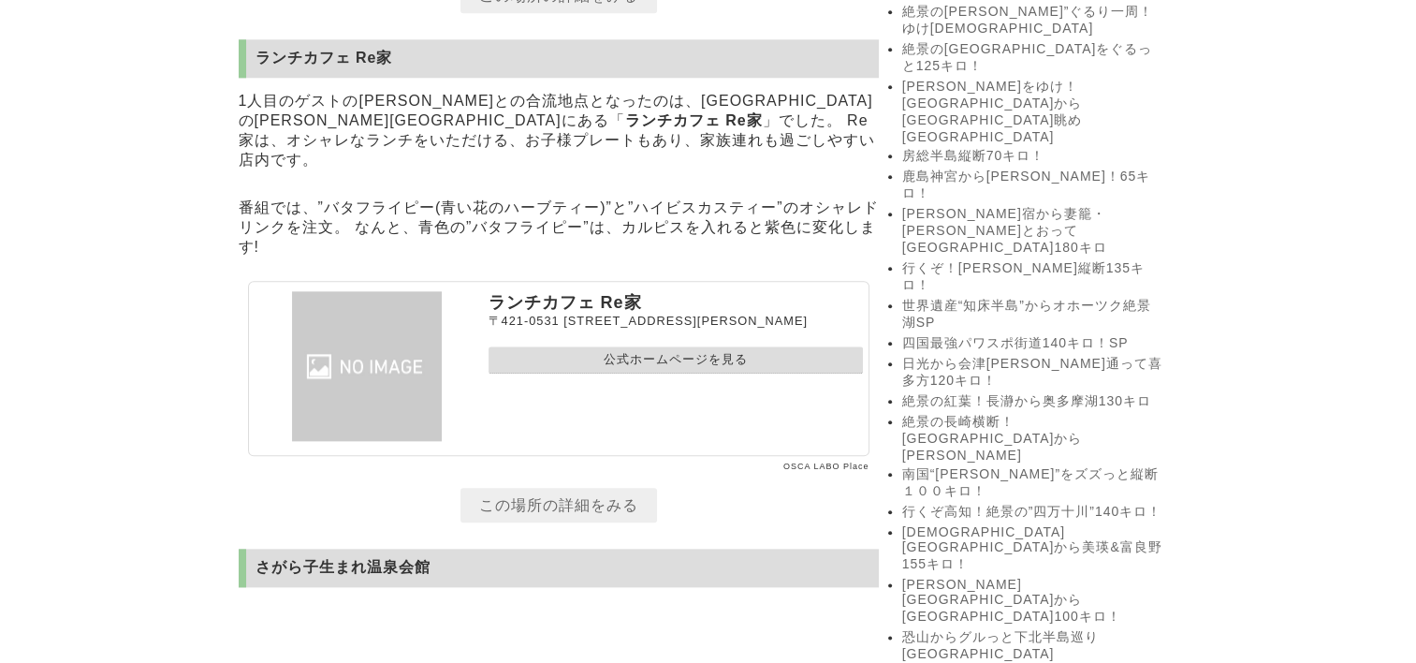
click at [623, 346] on link "公式ホームページを見る" at bounding box center [676, 359] width 374 height 27
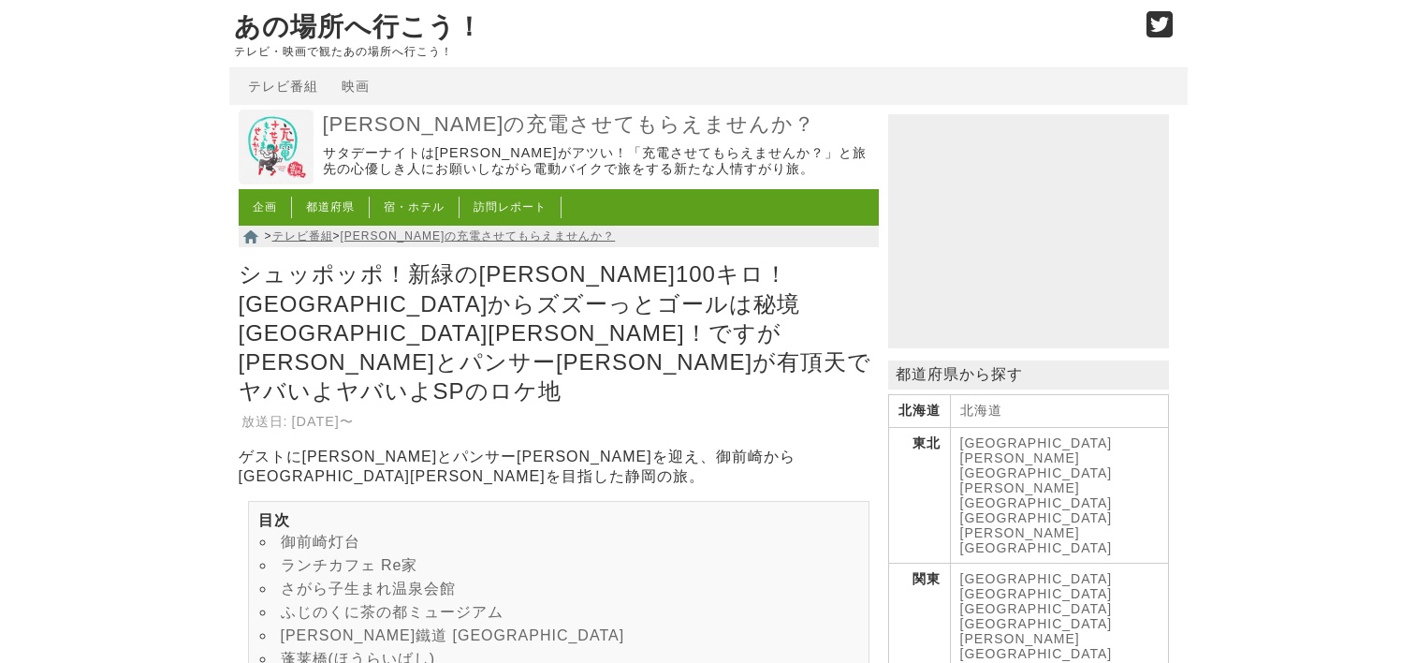
scroll to position [2090, 0]
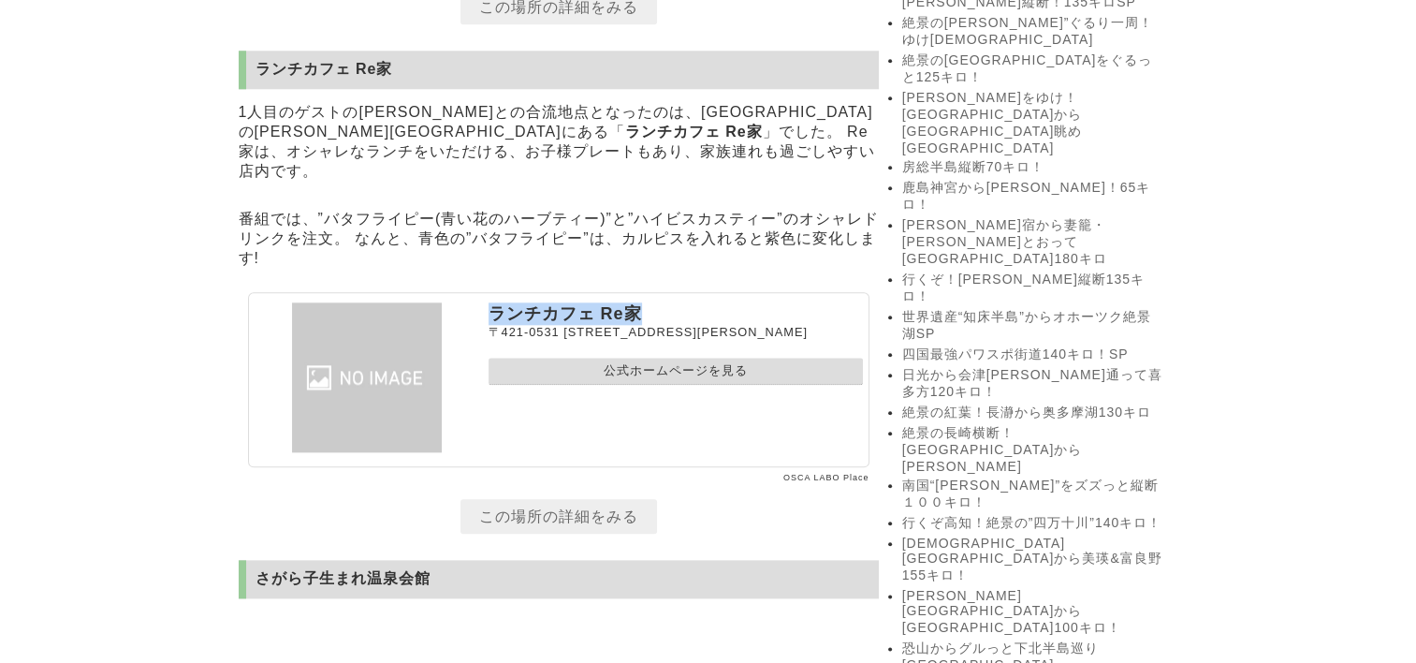
drag, startPoint x: 490, startPoint y: 273, endPoint x: 640, endPoint y: 276, distance: 149.8
click at [640, 302] on p "ランチカフェ Re家" at bounding box center [676, 313] width 374 height 22
drag, startPoint x: 640, startPoint y: 276, endPoint x: 601, endPoint y: 277, distance: 39.3
copy p "ランチカフェ Re家"
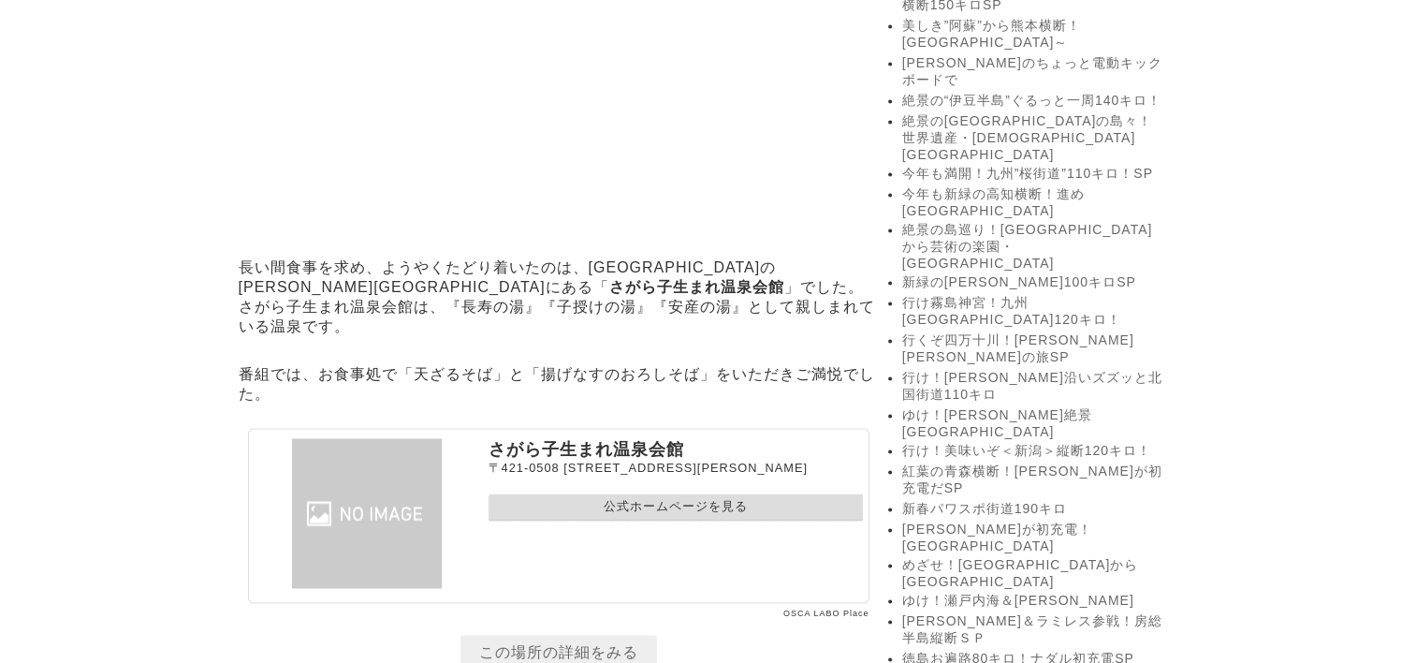
scroll to position [2839, 0]
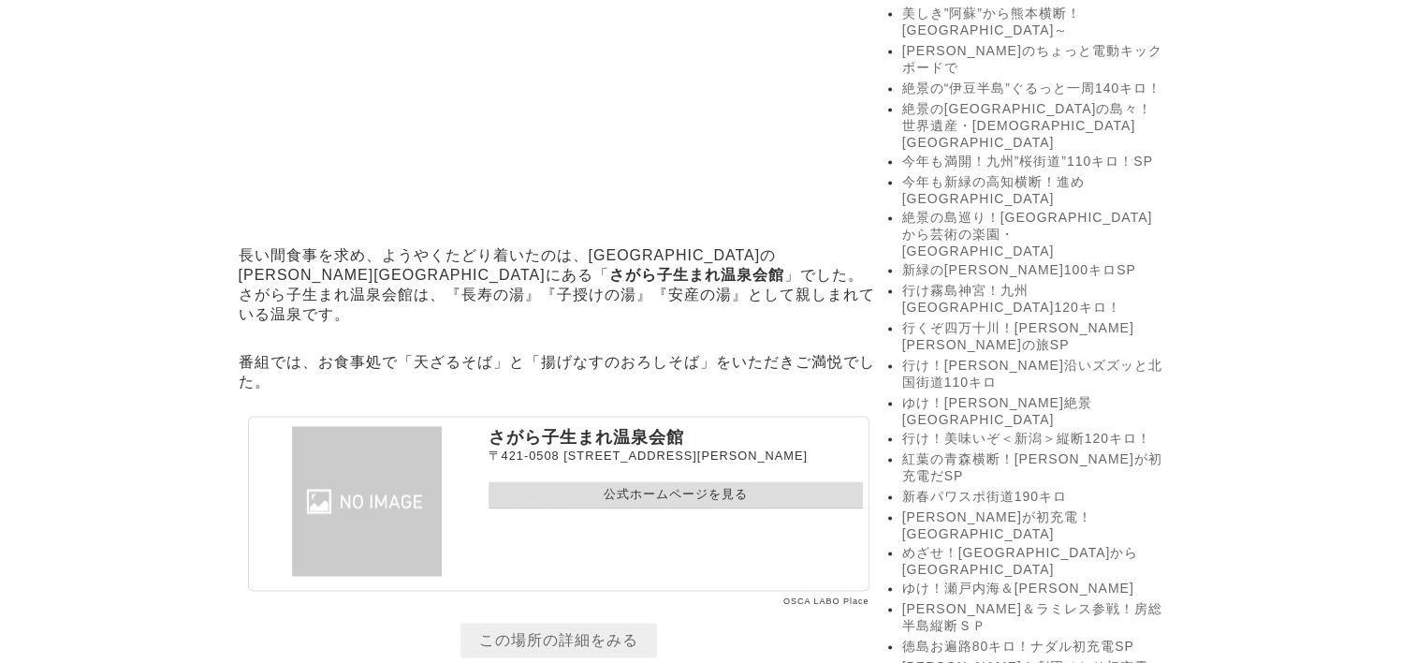
click at [672, 481] on link "公式ホームページを見る" at bounding box center [676, 494] width 374 height 27
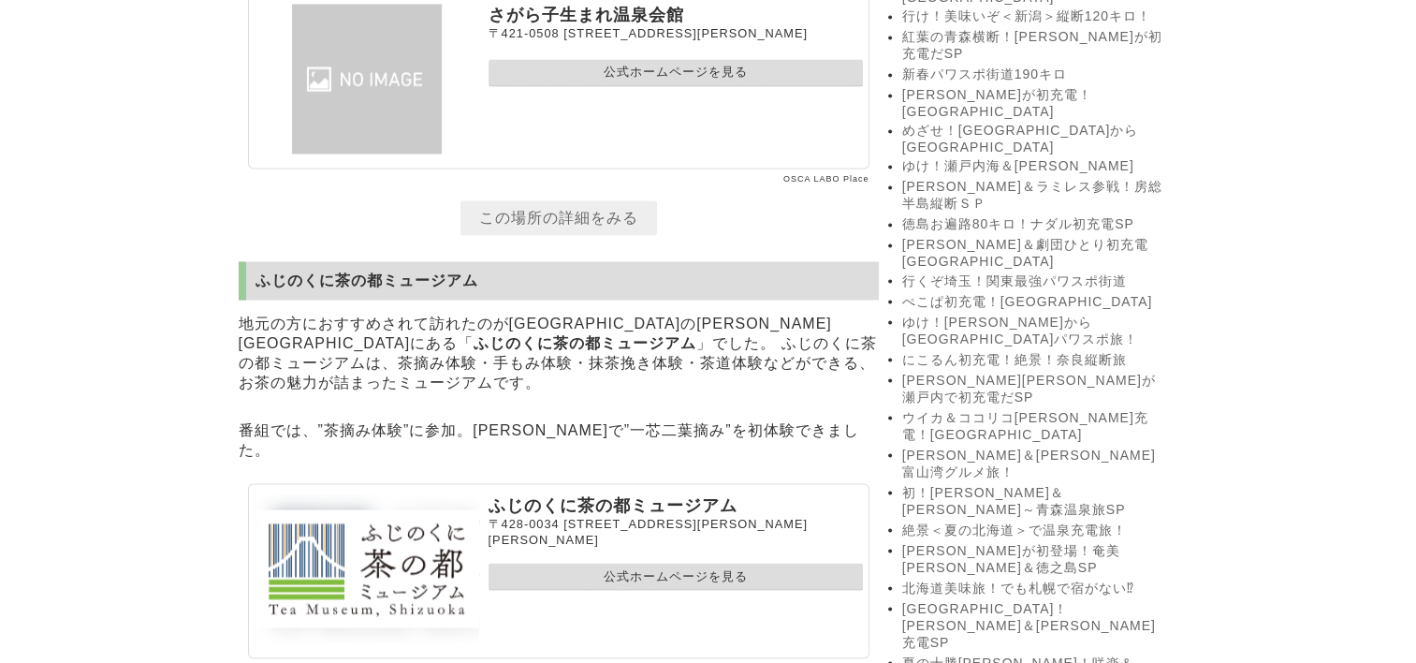
scroll to position [3307, 0]
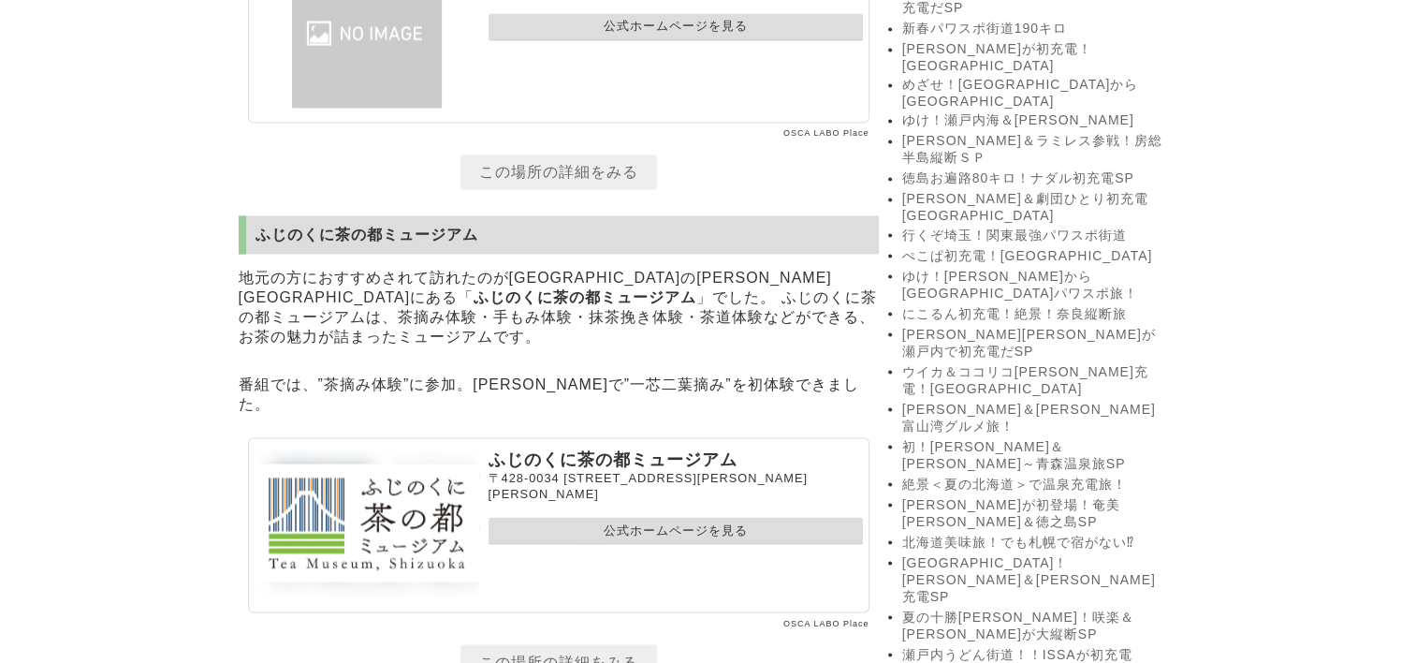
click at [625, 517] on link "公式ホームページを見る" at bounding box center [676, 530] width 374 height 27
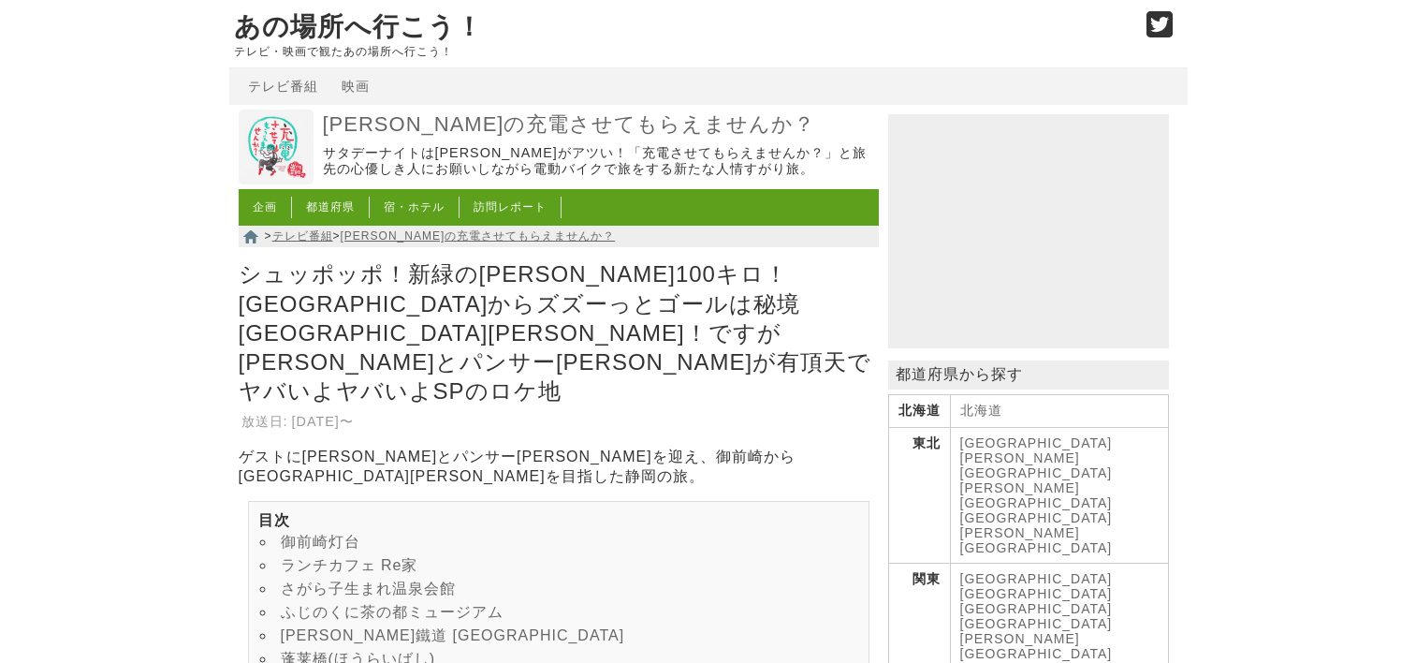
scroll to position [3307, 0]
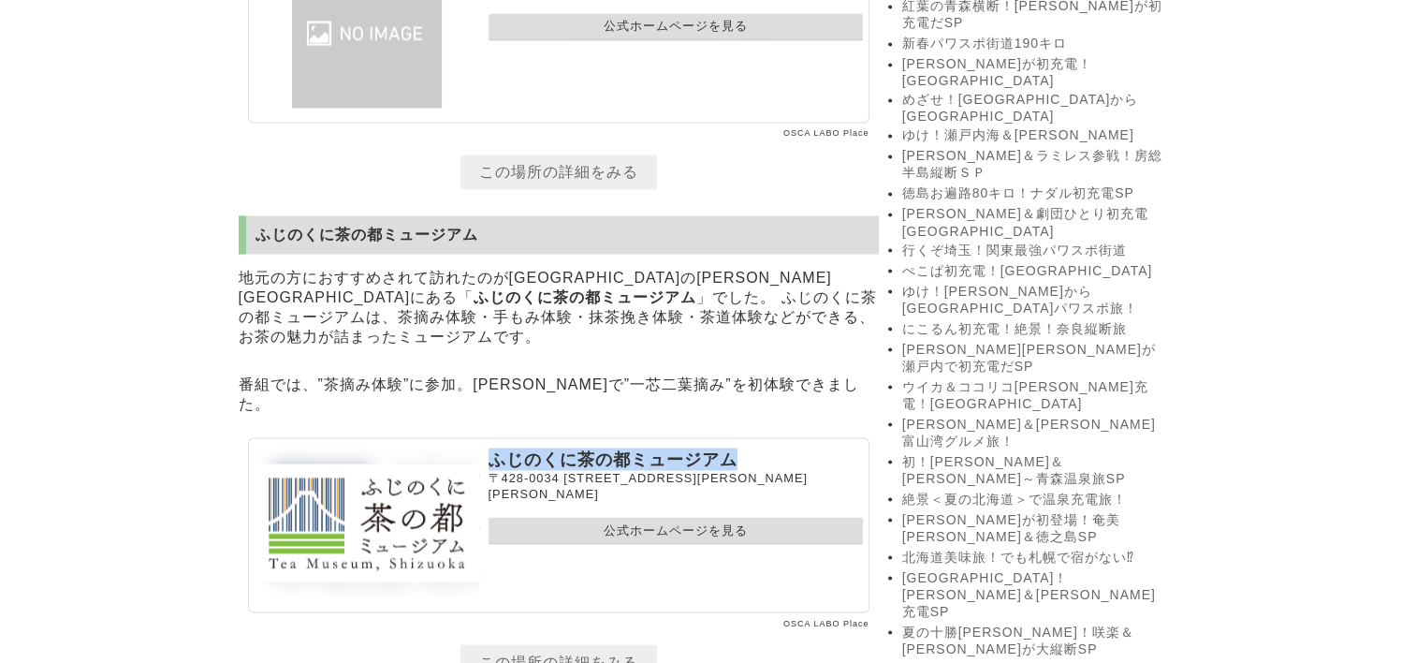
drag, startPoint x: 493, startPoint y: 393, endPoint x: 773, endPoint y: 389, distance: 279.9
click at [773, 447] on p "ふじのくに茶の都ミュージアム" at bounding box center [676, 458] width 374 height 22
drag, startPoint x: 773, startPoint y: 389, endPoint x: 699, endPoint y: 392, distance: 74.0
copy p "ふじのくに茶の都ミュージアム"
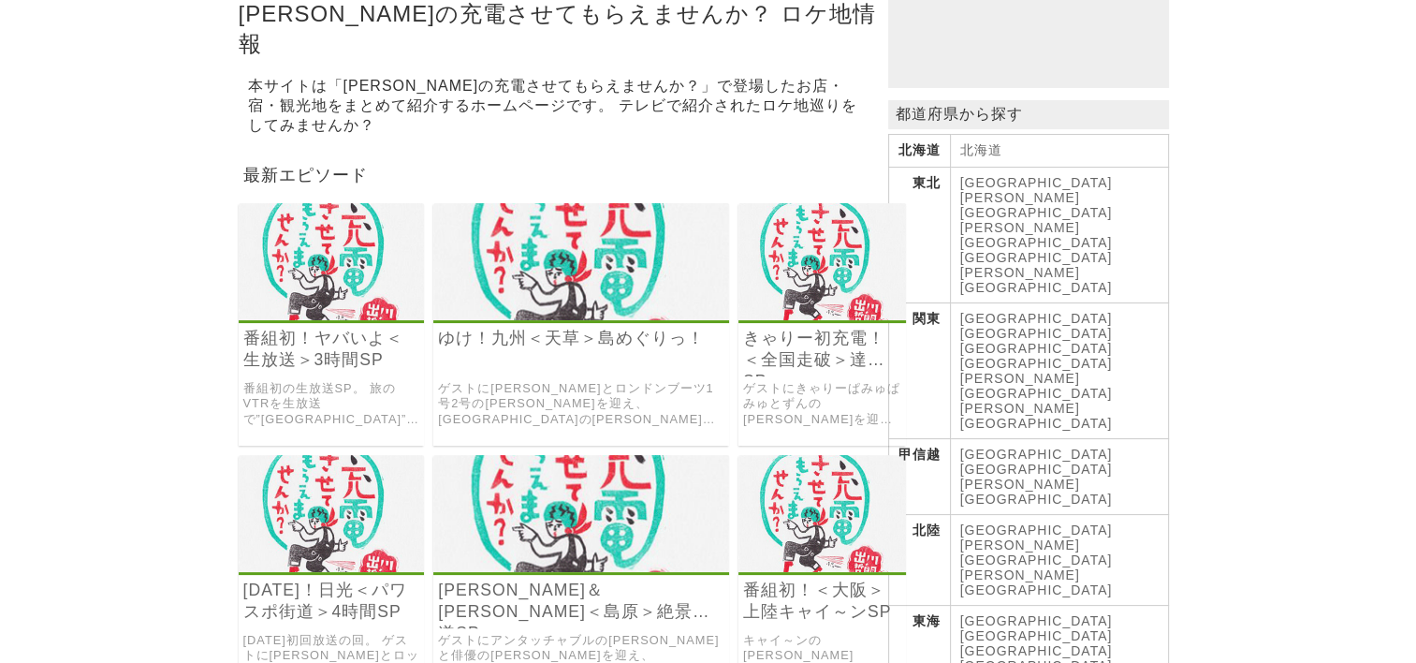
scroll to position [281, 0]
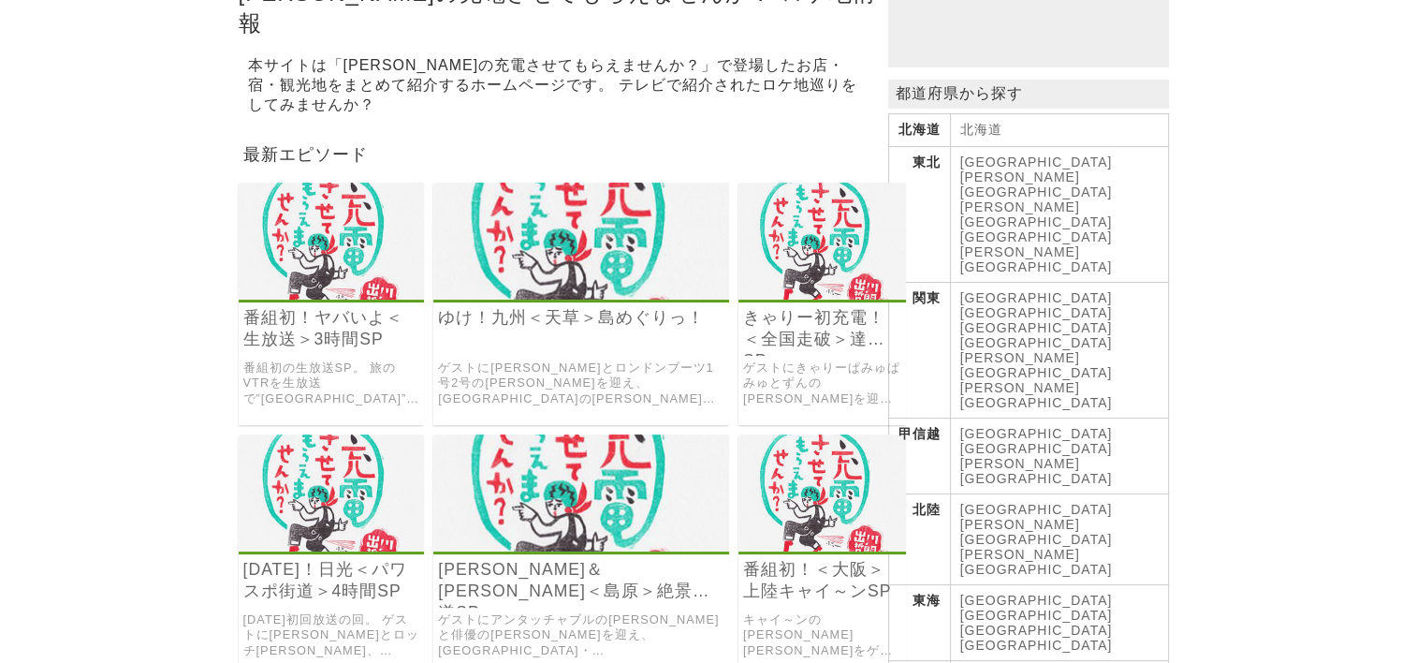
click at [1035, 607] on link "[GEOGRAPHIC_DATA]" at bounding box center [1036, 614] width 153 height 15
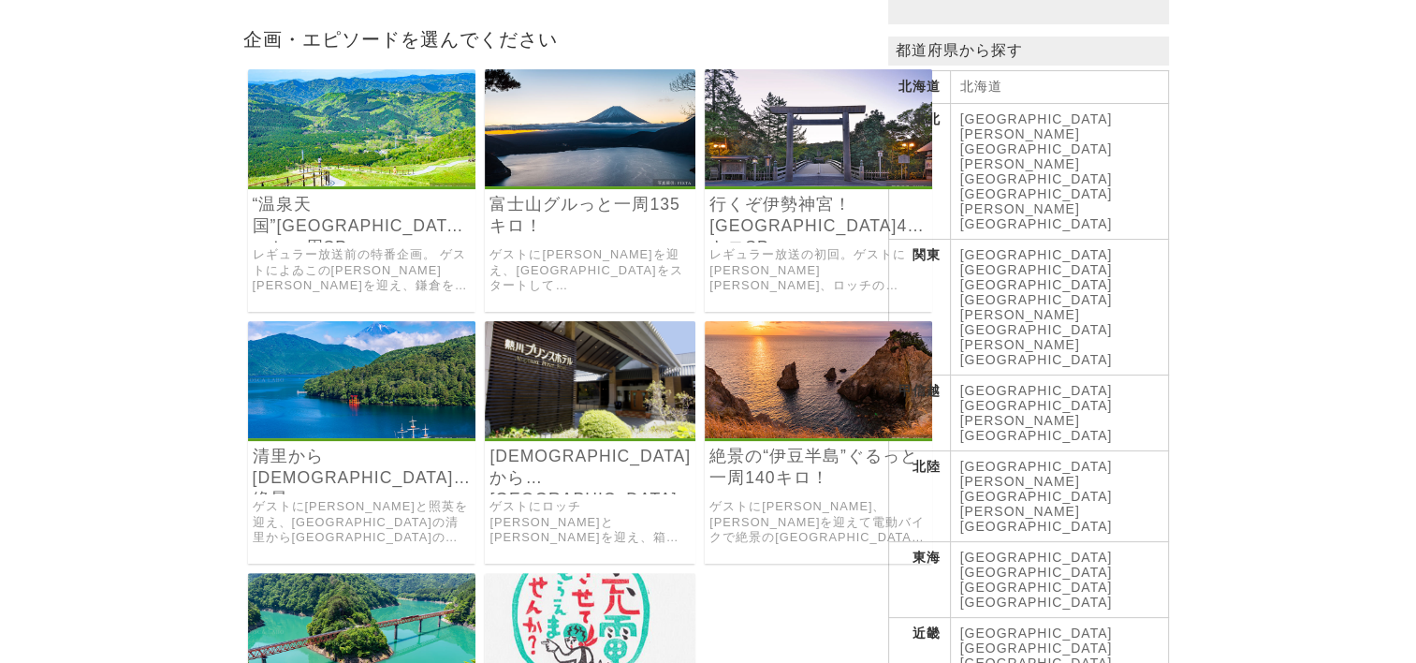
scroll to position [374, 0]
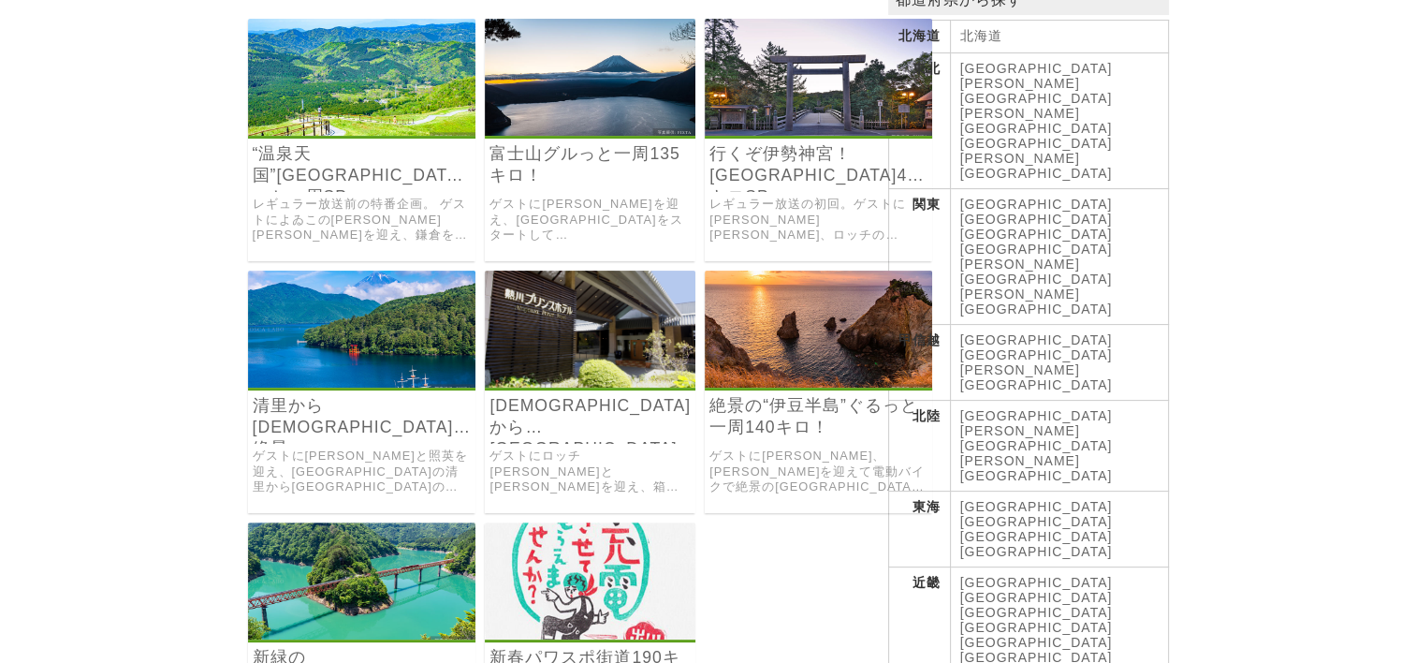
click at [393, 570] on img at bounding box center [362, 580] width 228 height 117
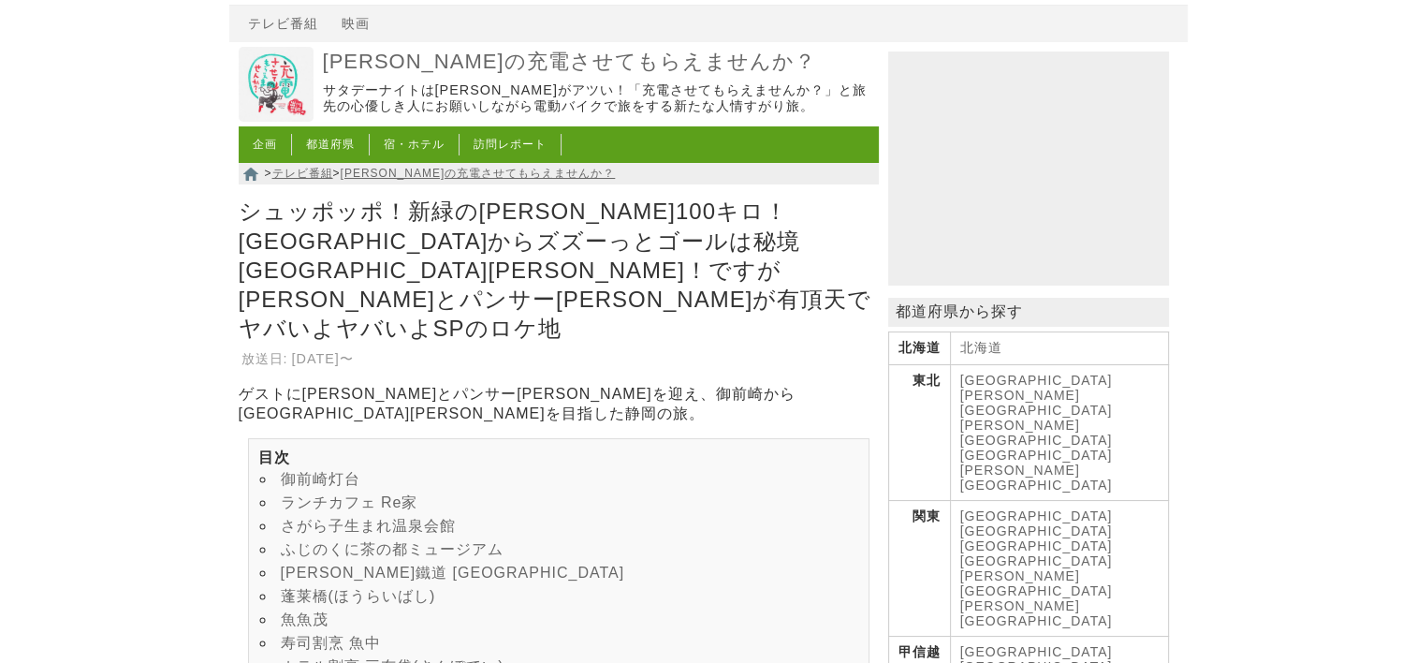
scroll to position [94, 0]
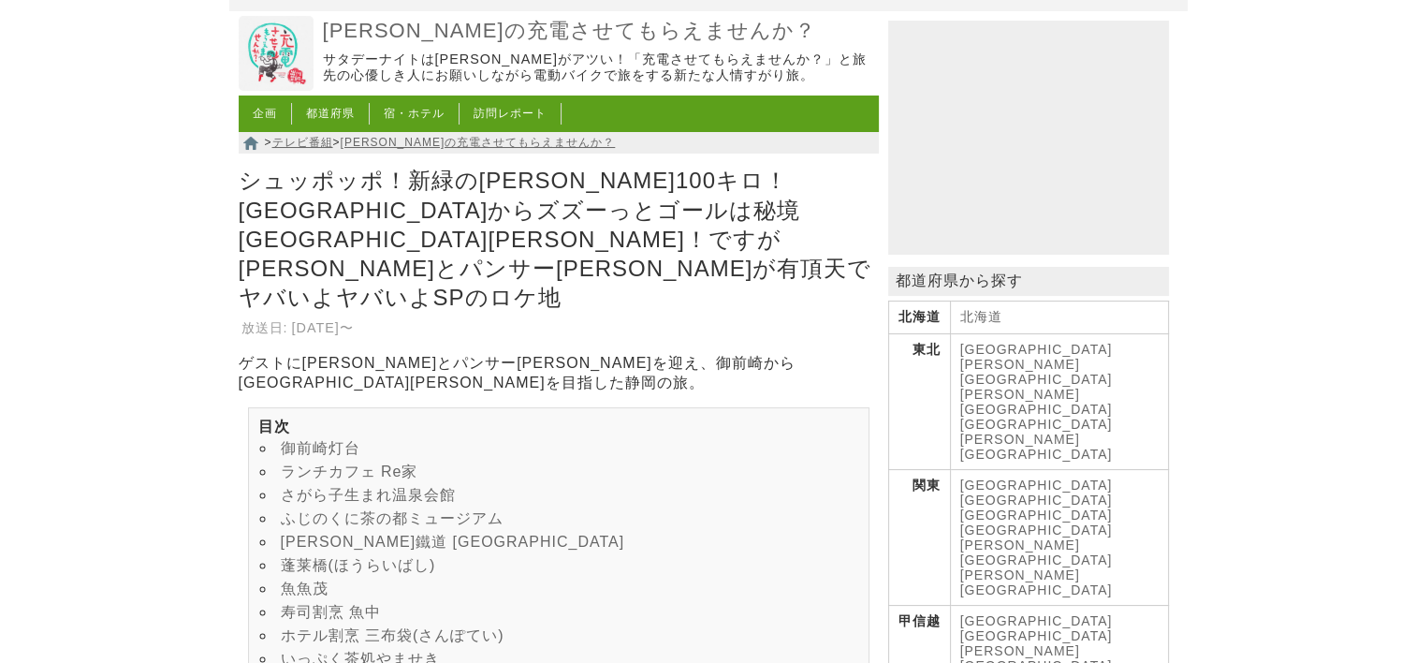
click at [408, 534] on link "[PERSON_NAME]鐵道 [GEOGRAPHIC_DATA]" at bounding box center [453, 542] width 344 height 16
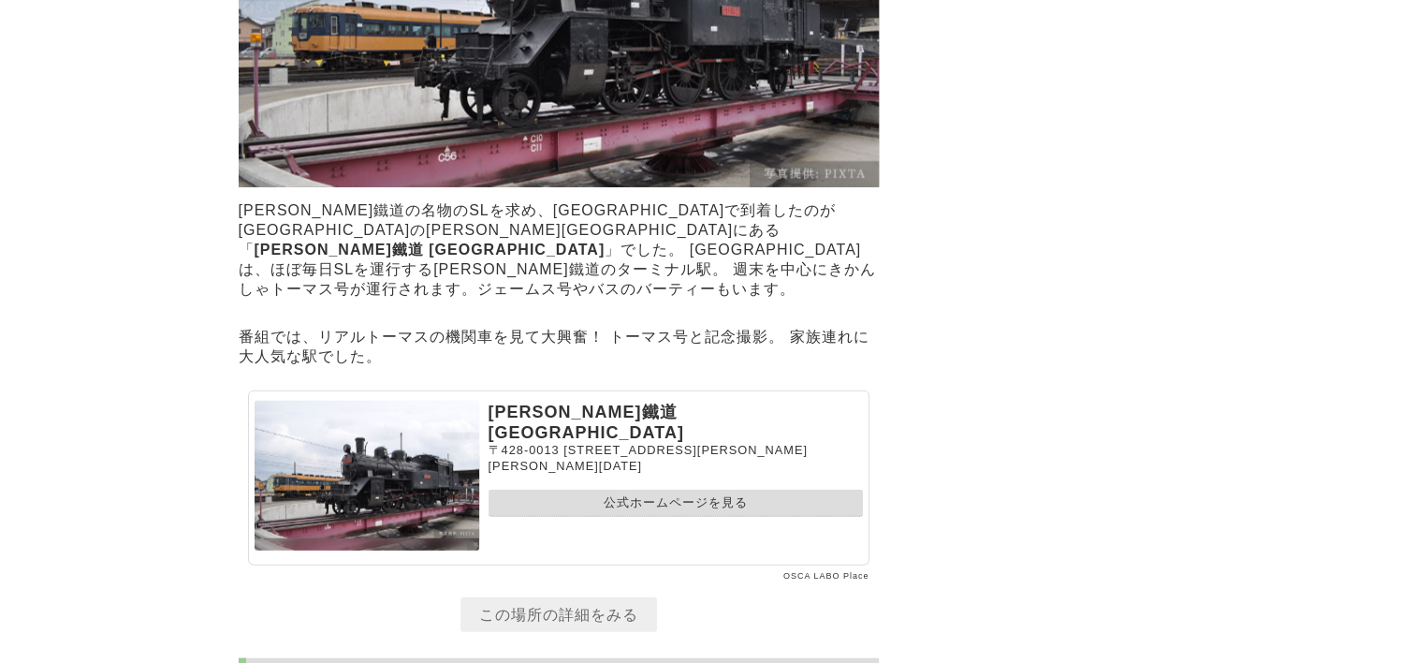
scroll to position [4234, 0]
click at [645, 489] on link "公式ホームページを見る" at bounding box center [676, 502] width 374 height 27
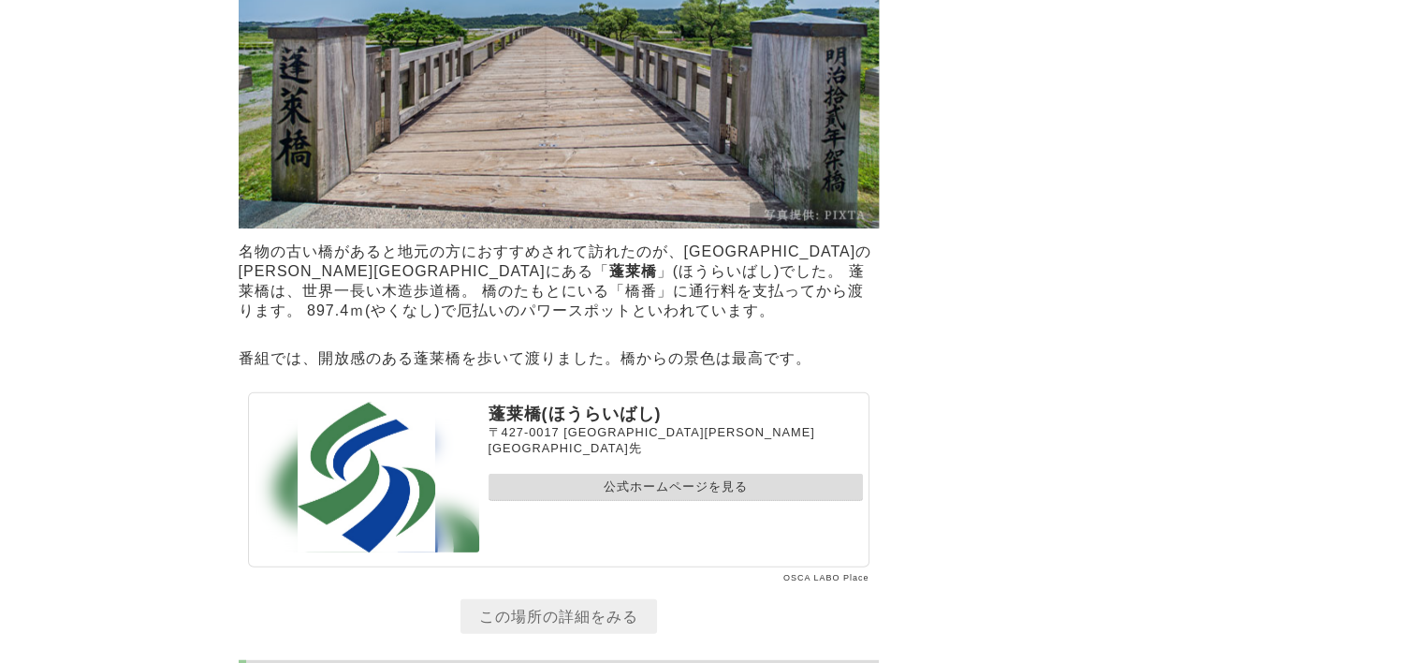
scroll to position [5170, 0]
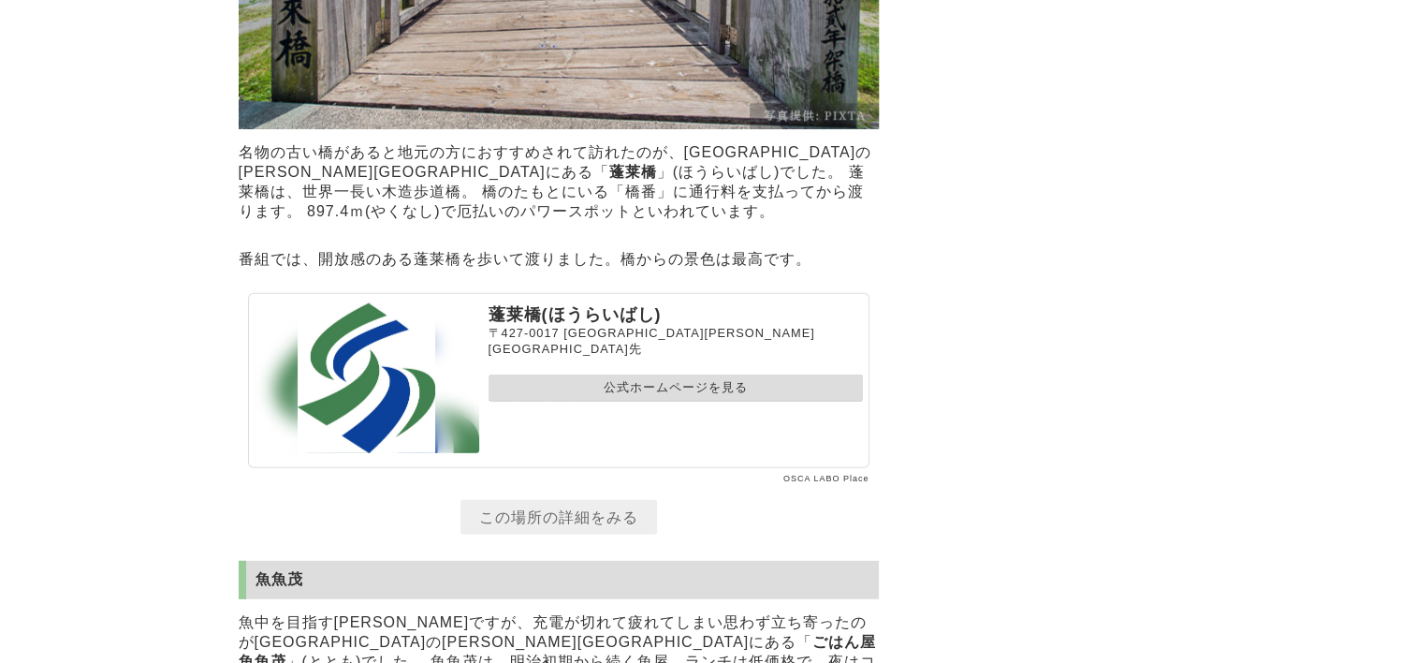
click at [633, 374] on link "公式ホームページを見る" at bounding box center [676, 387] width 374 height 27
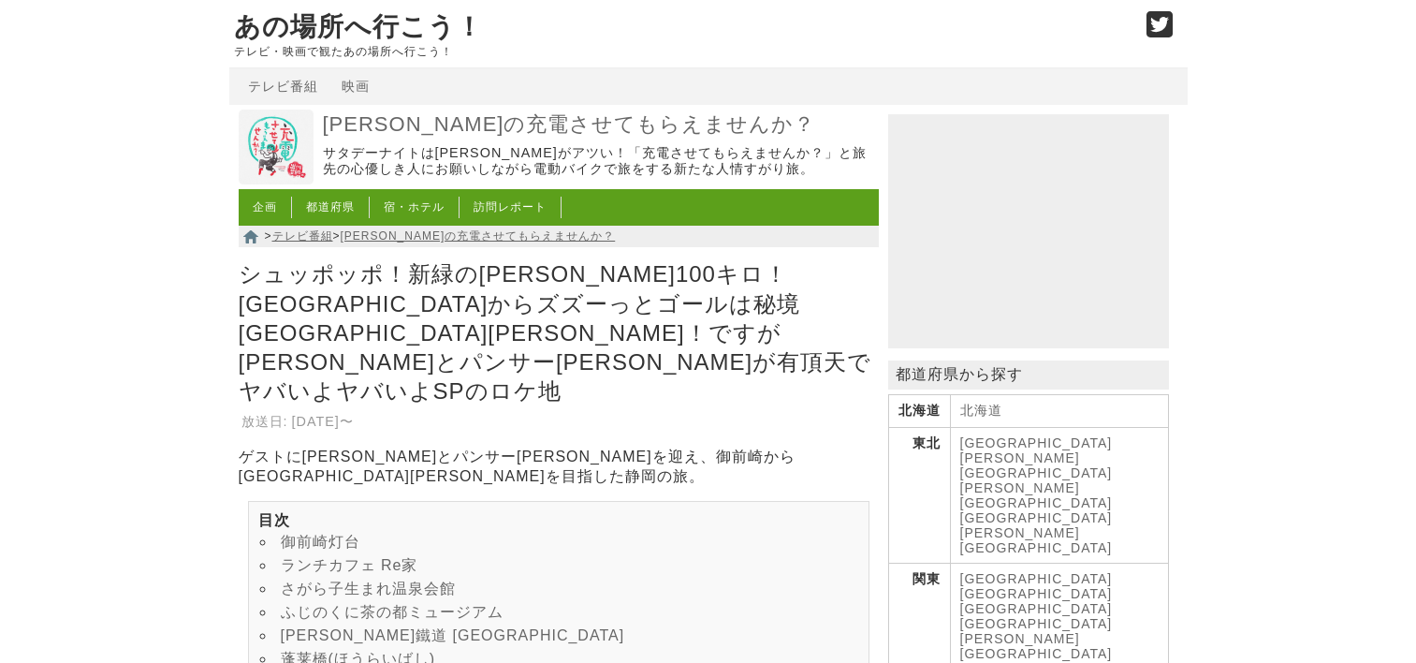
scroll to position [5170, 0]
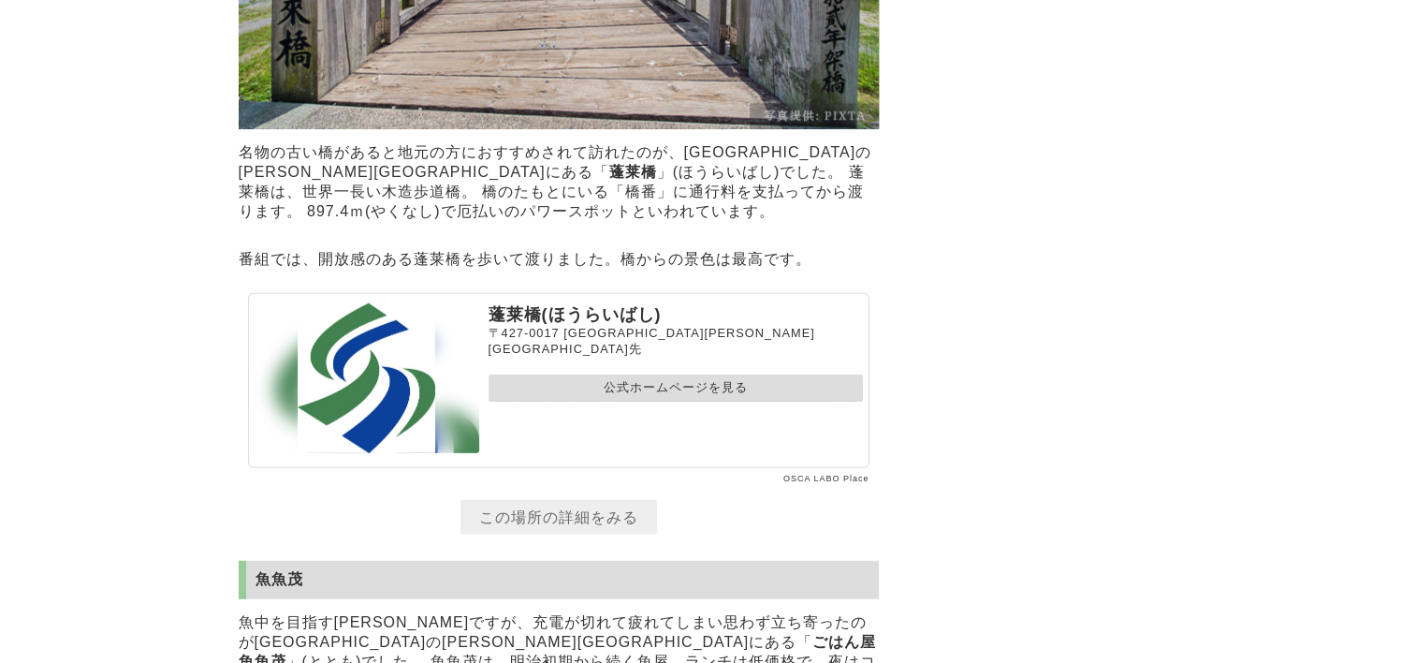
scroll to position [94, 0]
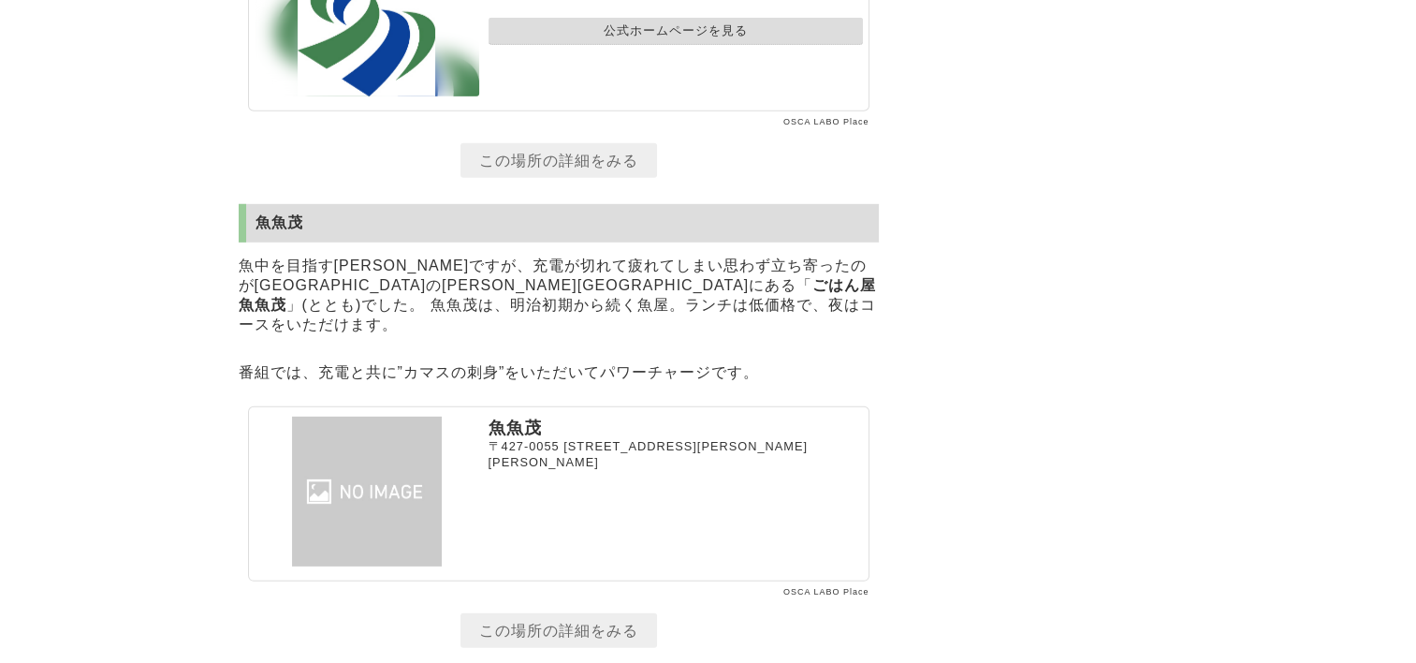
scroll to position [5638, 0]
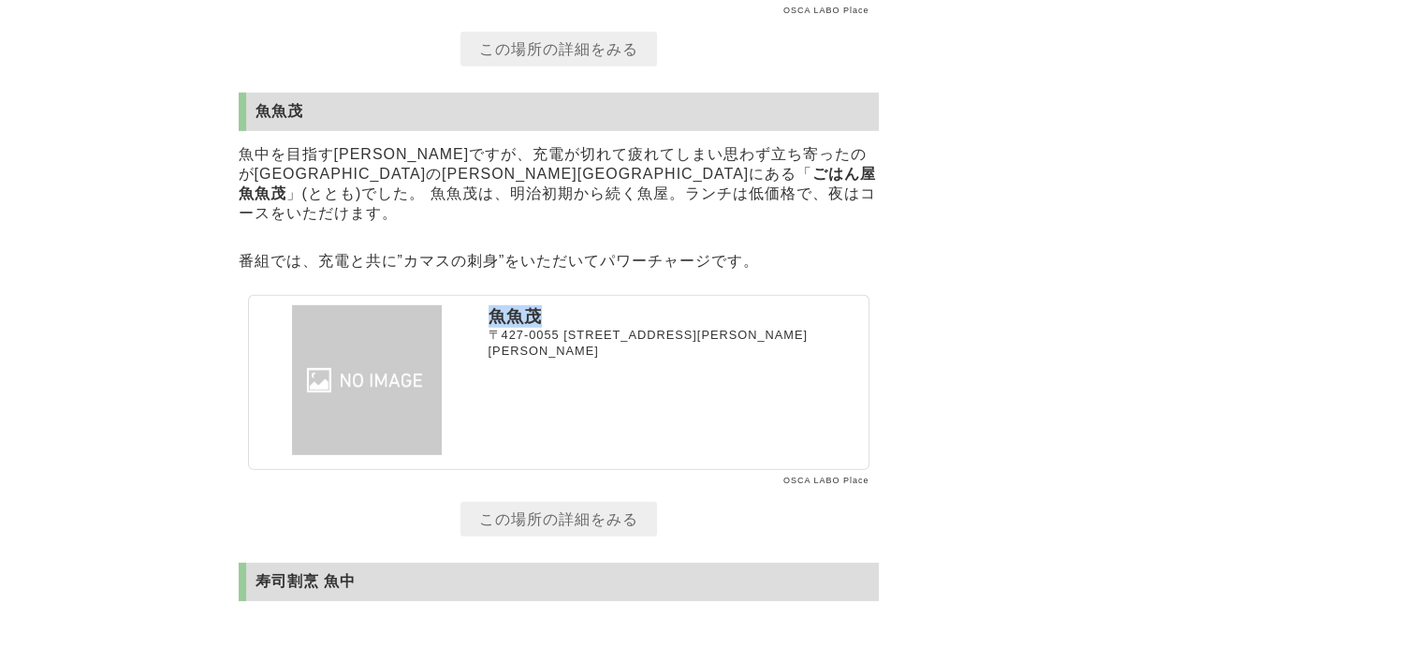
drag, startPoint x: 489, startPoint y: 272, endPoint x: 548, endPoint y: 271, distance: 59.0
click at [548, 305] on p "魚魚茂" at bounding box center [676, 316] width 374 height 22
drag, startPoint x: 548, startPoint y: 271, endPoint x: 509, endPoint y: 271, distance: 38.4
copy p "魚魚茂"
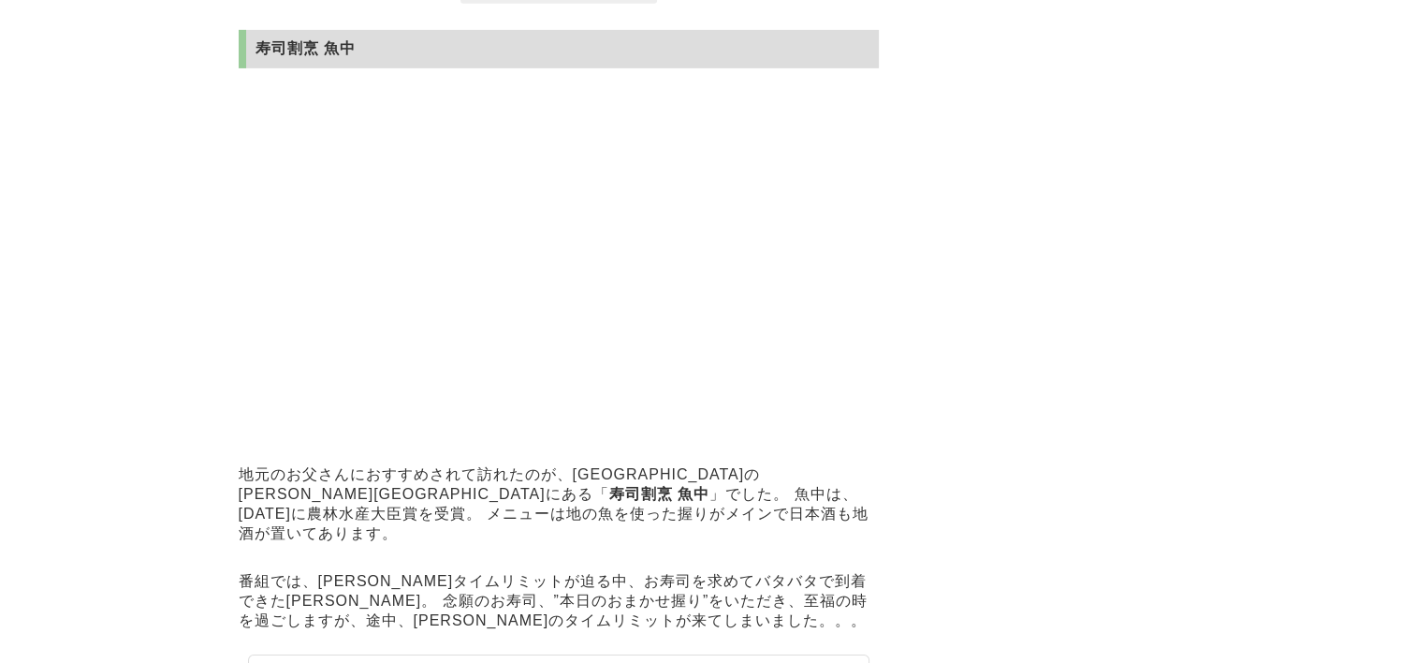
scroll to position [6293, 0]
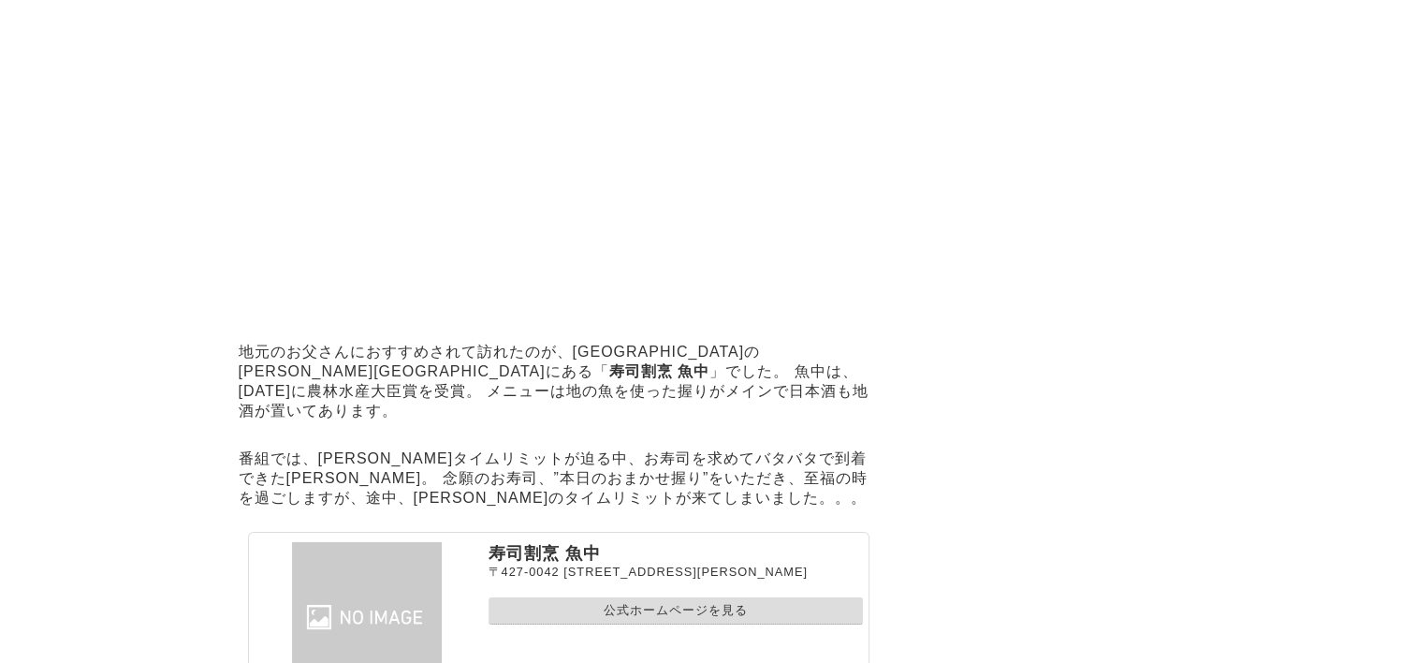
click at [669, 597] on link "公式ホームページを見る" at bounding box center [676, 610] width 374 height 27
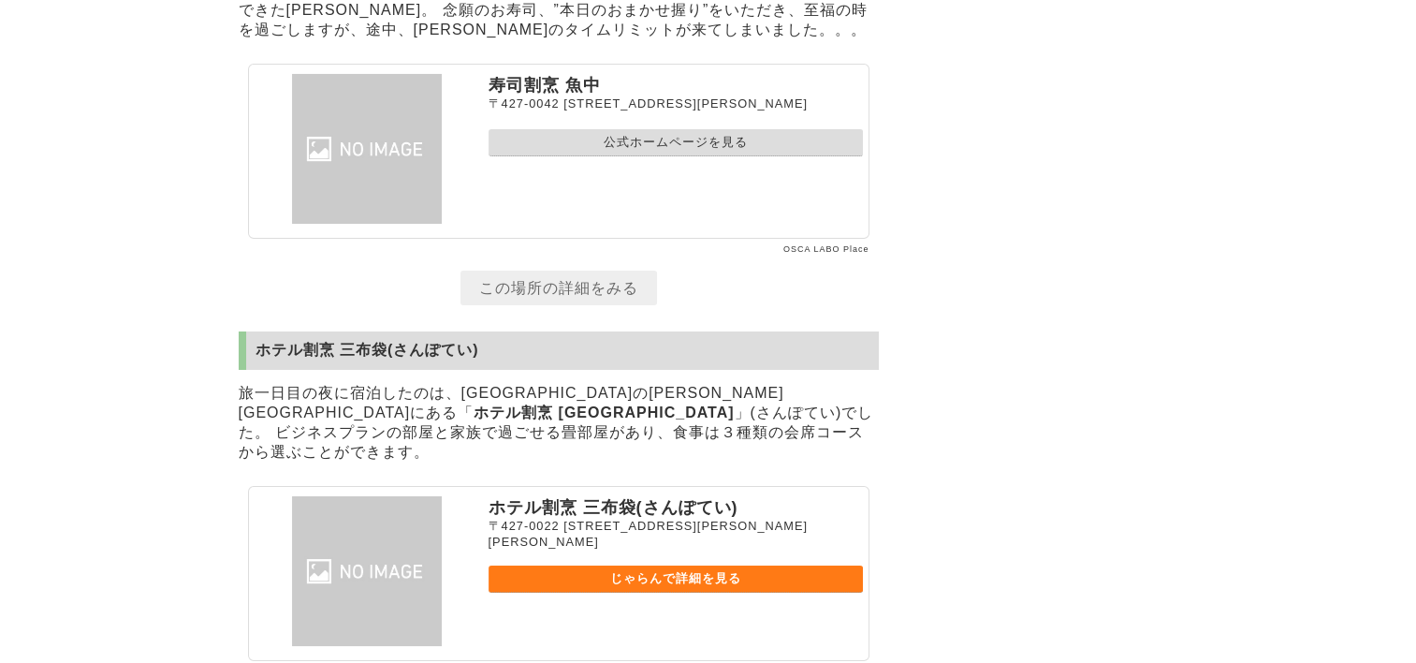
scroll to position [6855, 0]
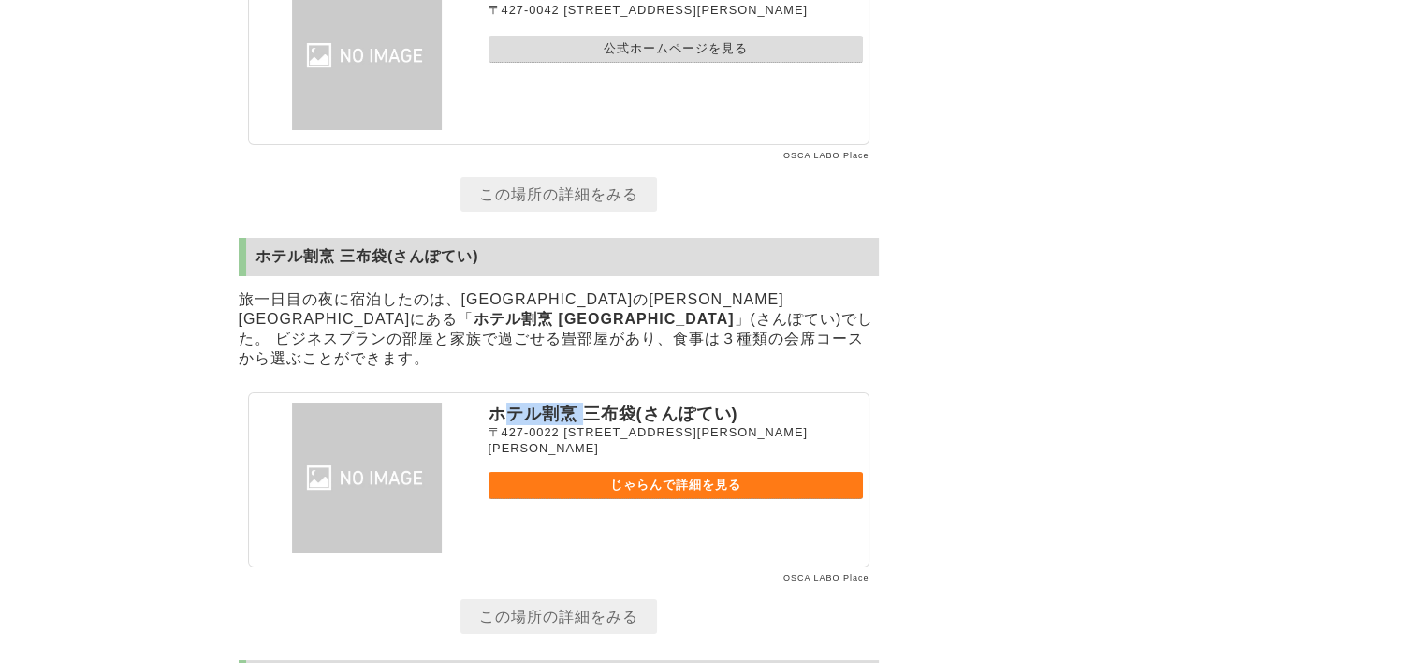
drag, startPoint x: 499, startPoint y: 367, endPoint x: 579, endPoint y: 358, distance: 80.9
click at [579, 402] on p "ホテル割烹 三布袋(さんぽてい)" at bounding box center [676, 413] width 374 height 22
drag, startPoint x: 579, startPoint y: 358, endPoint x: 766, endPoint y: 358, distance: 186.3
click at [766, 402] on p "ホテル割烹 三布袋(さんぽてい)" at bounding box center [676, 413] width 374 height 22
drag, startPoint x: 766, startPoint y: 358, endPoint x: 715, endPoint y: 364, distance: 51.0
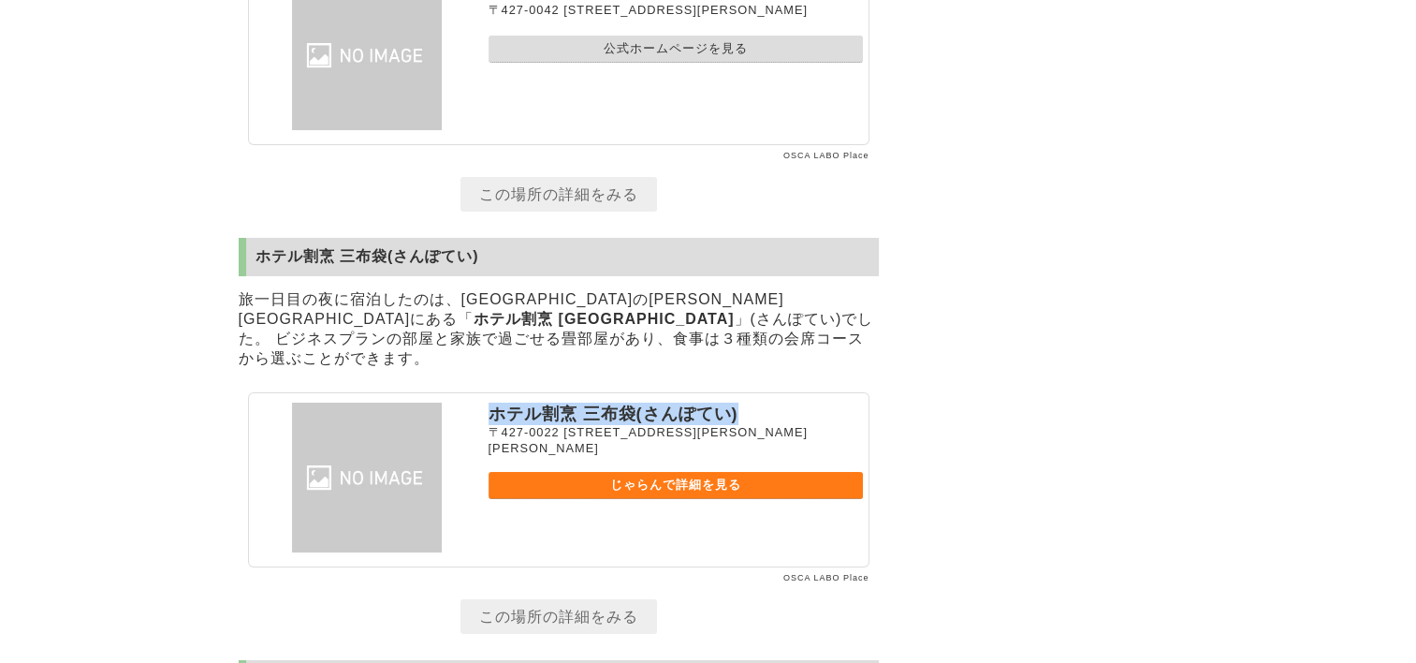
copy p "ホテル割烹 三布袋(さんぽてい)"
